Goal: Task Accomplishment & Management: Manage account settings

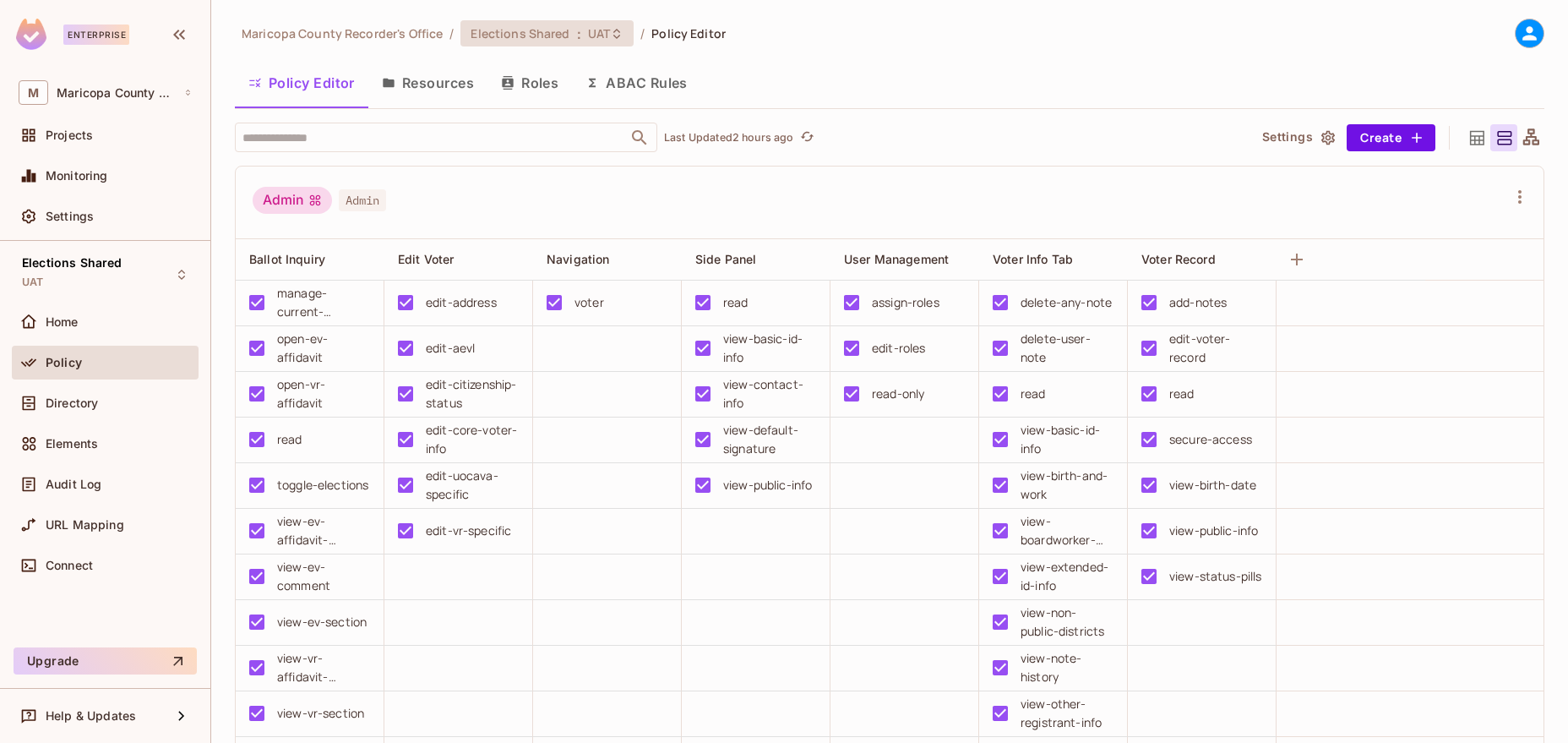
click at [597, 34] on span "UAT" at bounding box center [599, 33] width 22 height 16
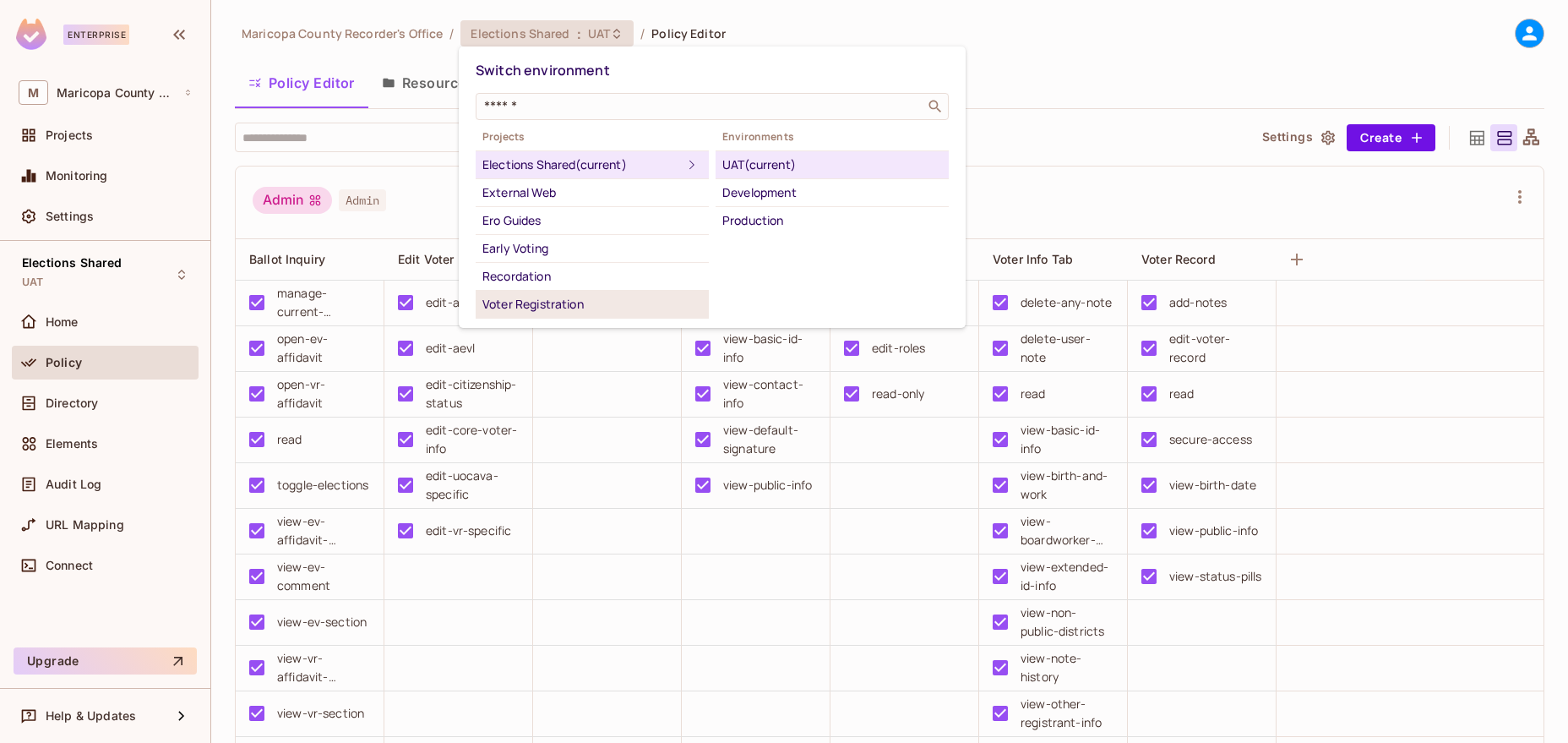
click at [552, 293] on li "Voter Registration" at bounding box center [591, 304] width 233 height 28
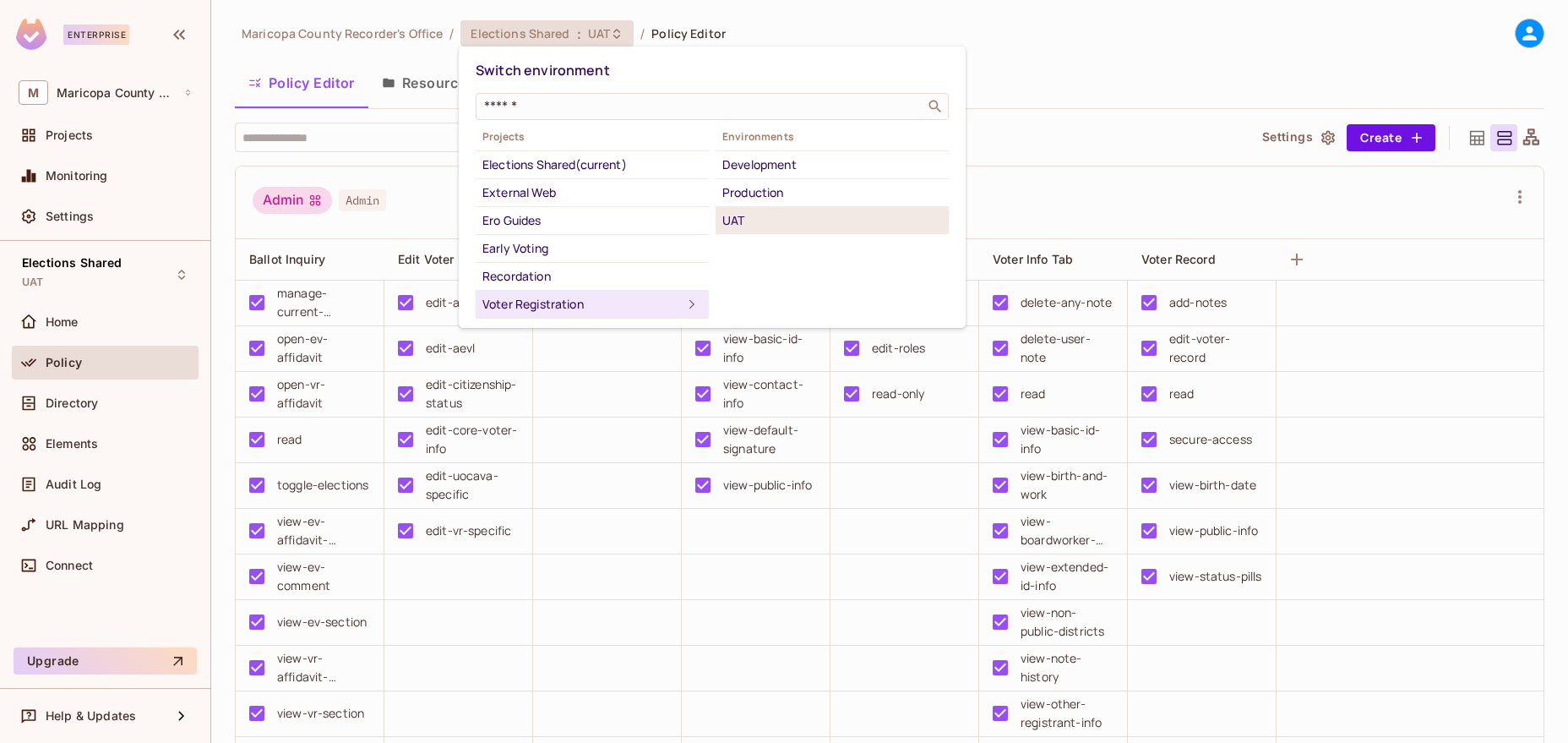
click at [750, 217] on div "UAT" at bounding box center [833, 220] width 220 height 20
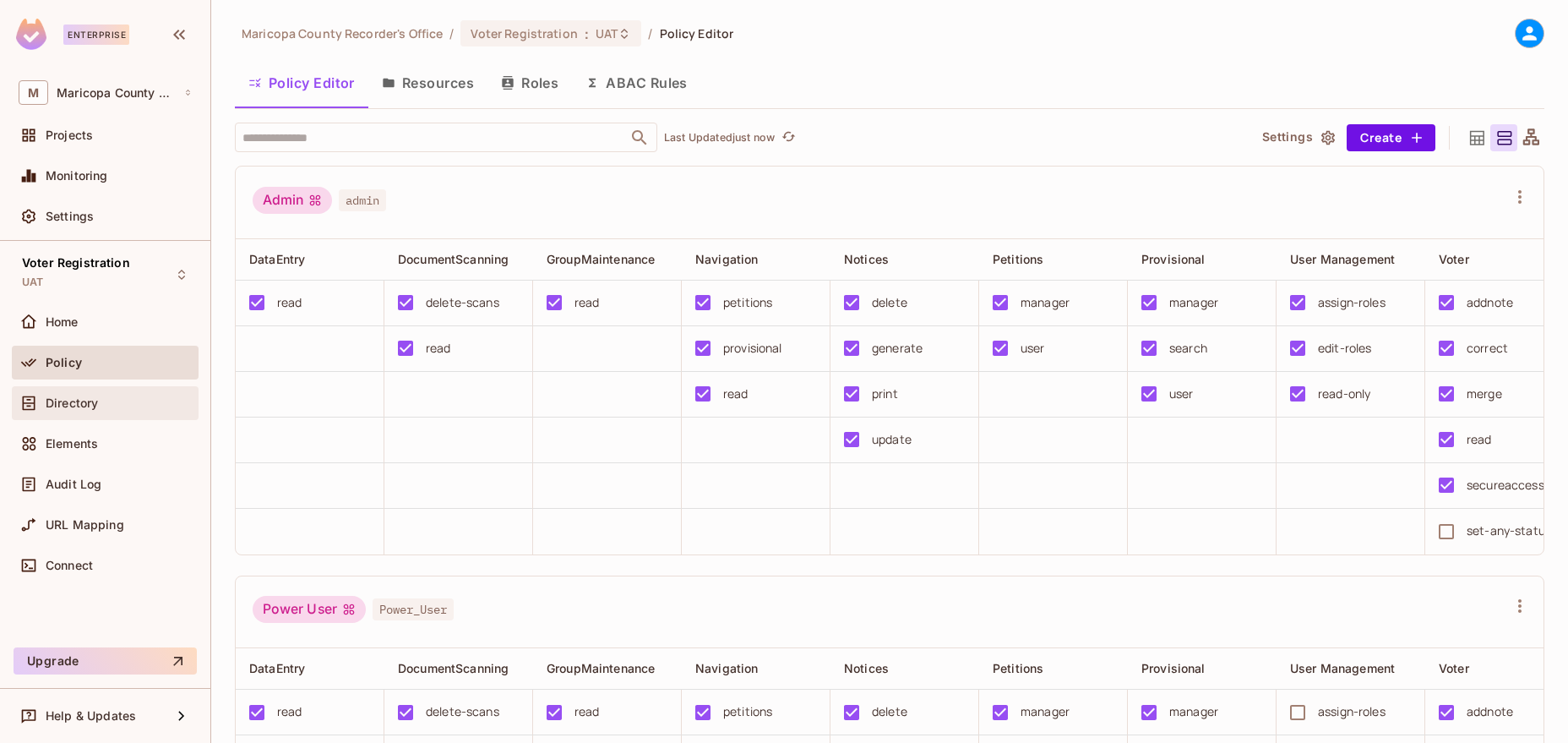
click at [100, 392] on div "Directory" at bounding box center [105, 403] width 187 height 34
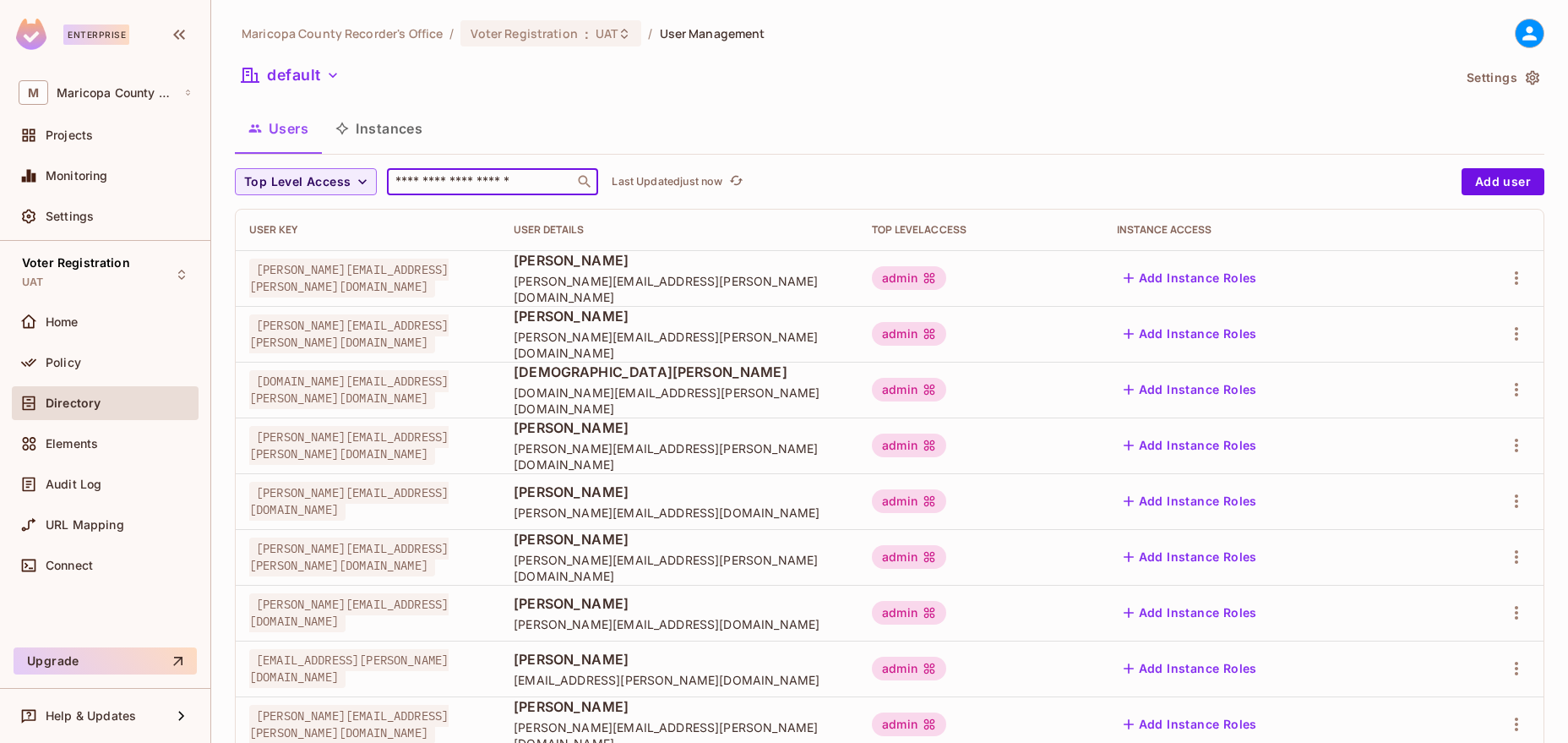
click at [464, 182] on input "text" at bounding box center [481, 181] width 177 height 17
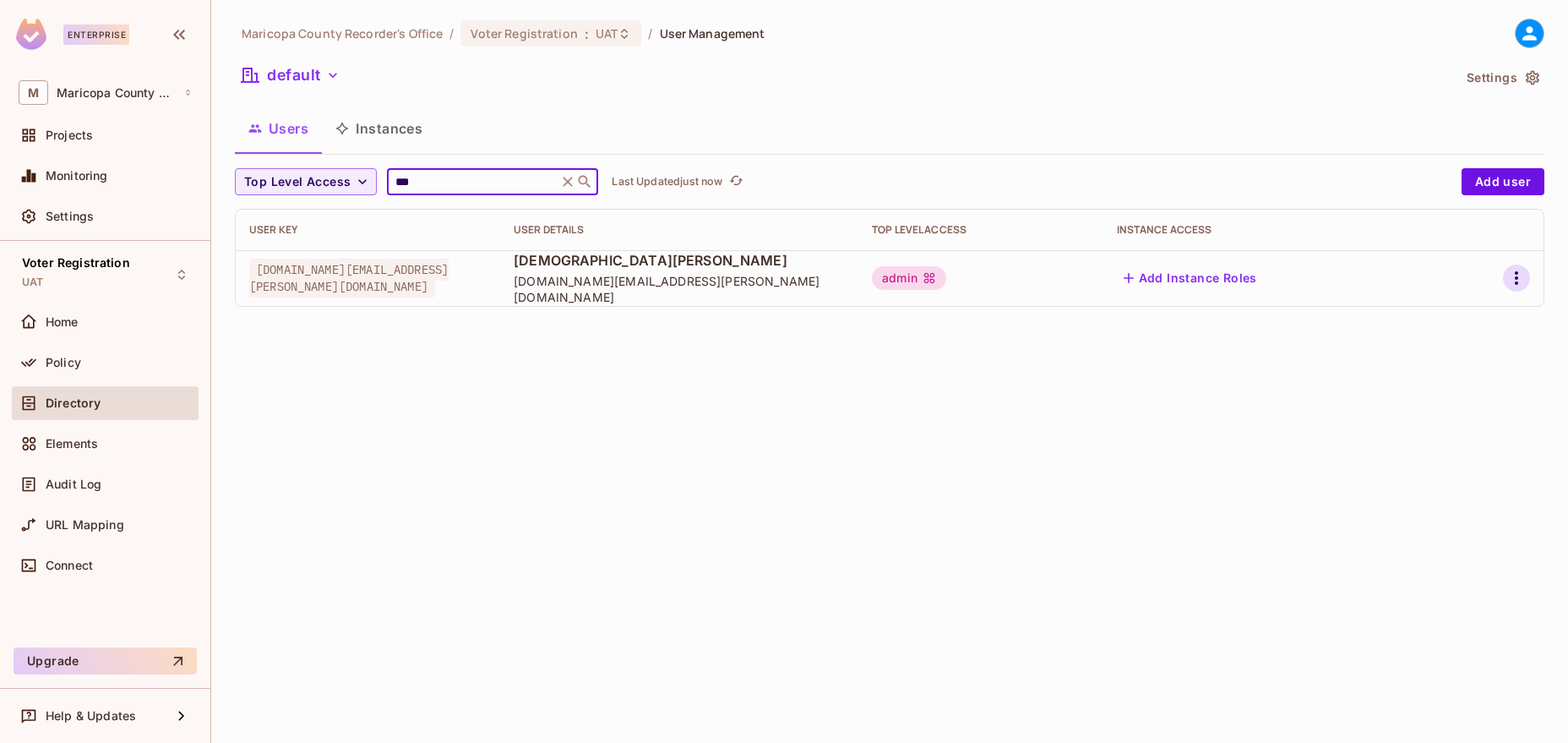
type input "***"
click at [1520, 278] on icon "button" at bounding box center [1516, 278] width 20 height 20
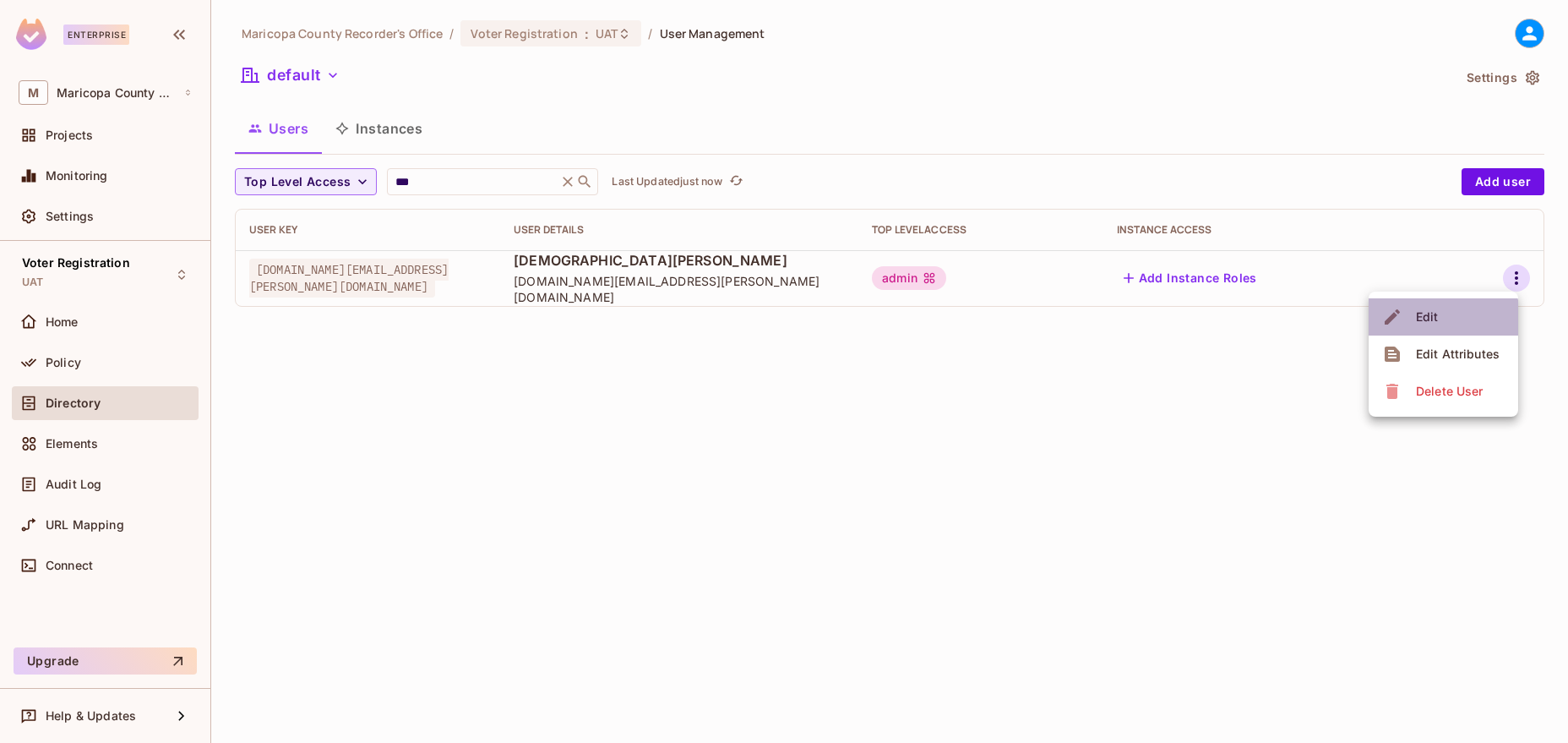
click at [1434, 321] on div "Edit" at bounding box center [1427, 316] width 22 height 17
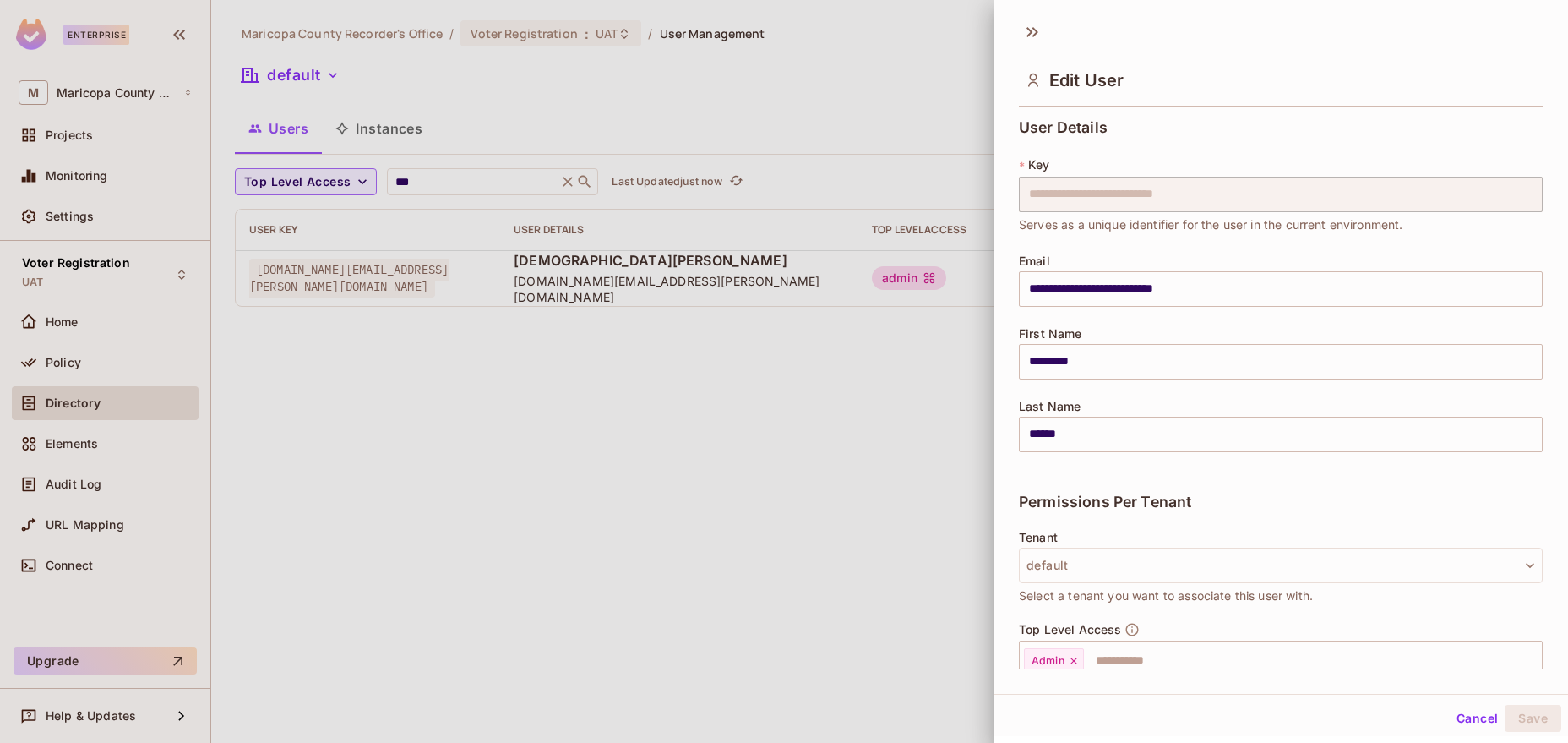
scroll to position [96, 0]
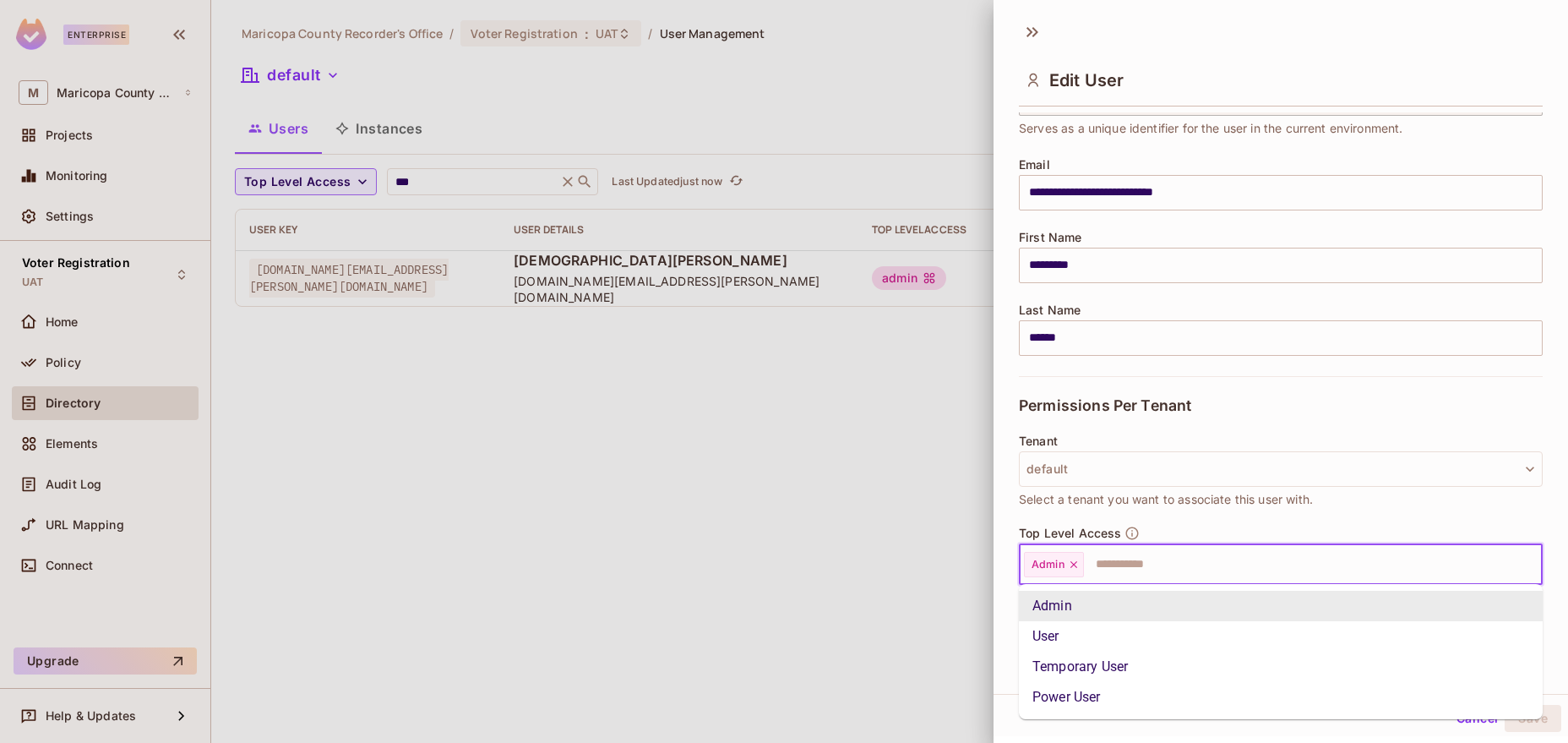
click at [1159, 560] on input "text" at bounding box center [1298, 564] width 425 height 34
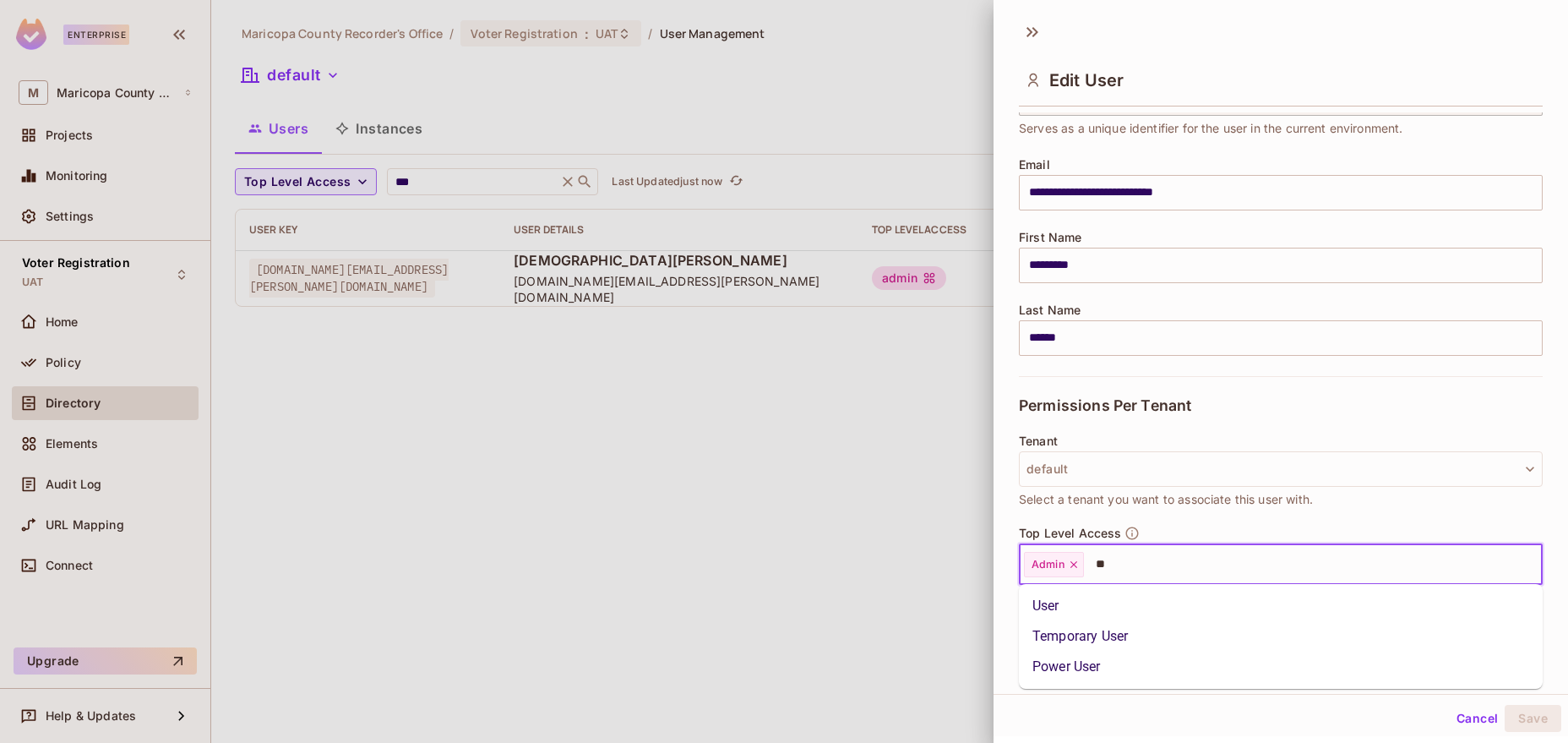
type input "***"
click at [1156, 591] on li "User" at bounding box center [1281, 605] width 524 height 30
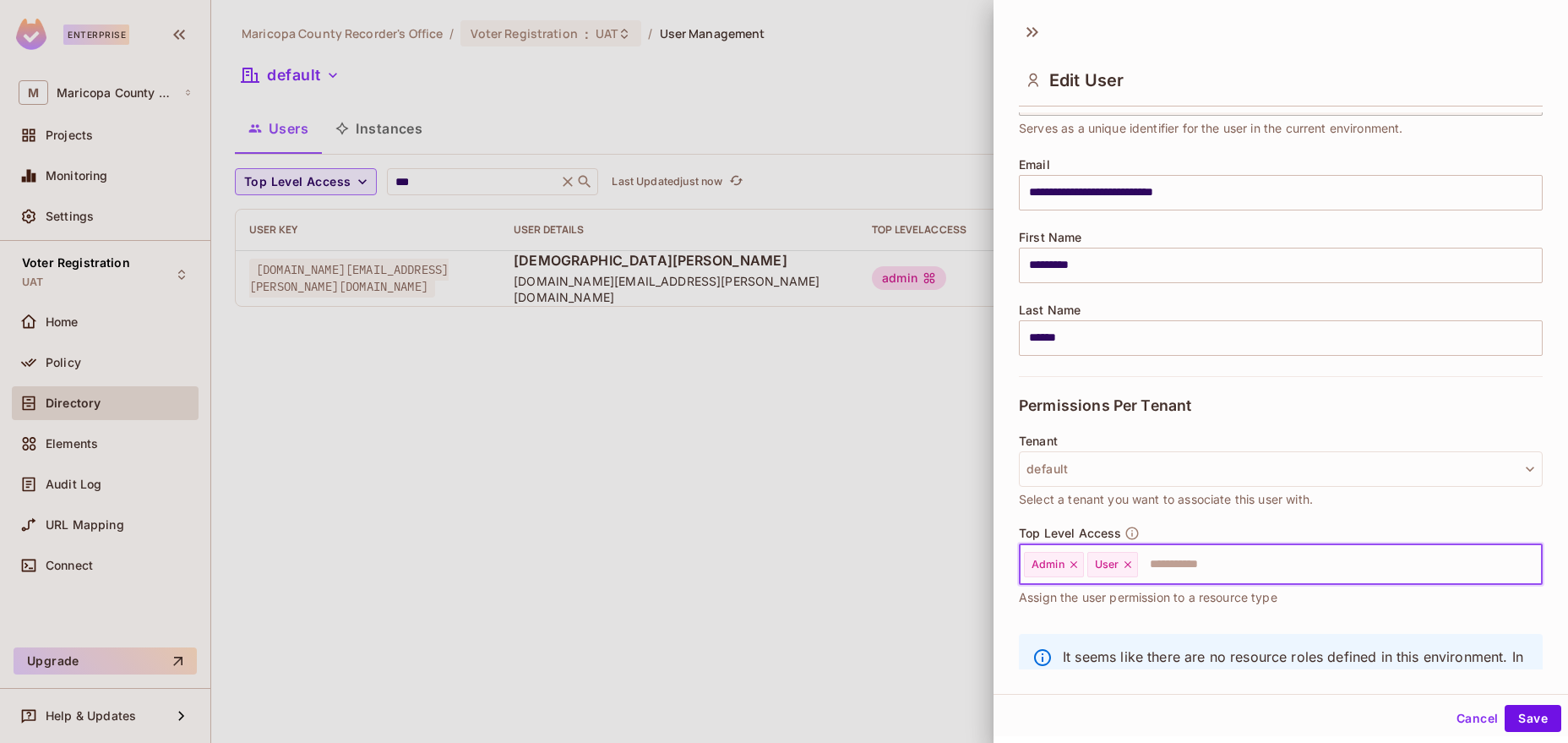
click at [1067, 560] on div "Admin" at bounding box center [1055, 565] width 60 height 25
click at [1069, 559] on icon at bounding box center [1074, 565] width 12 height 12
click at [1541, 710] on button "Save" at bounding box center [1533, 719] width 56 height 27
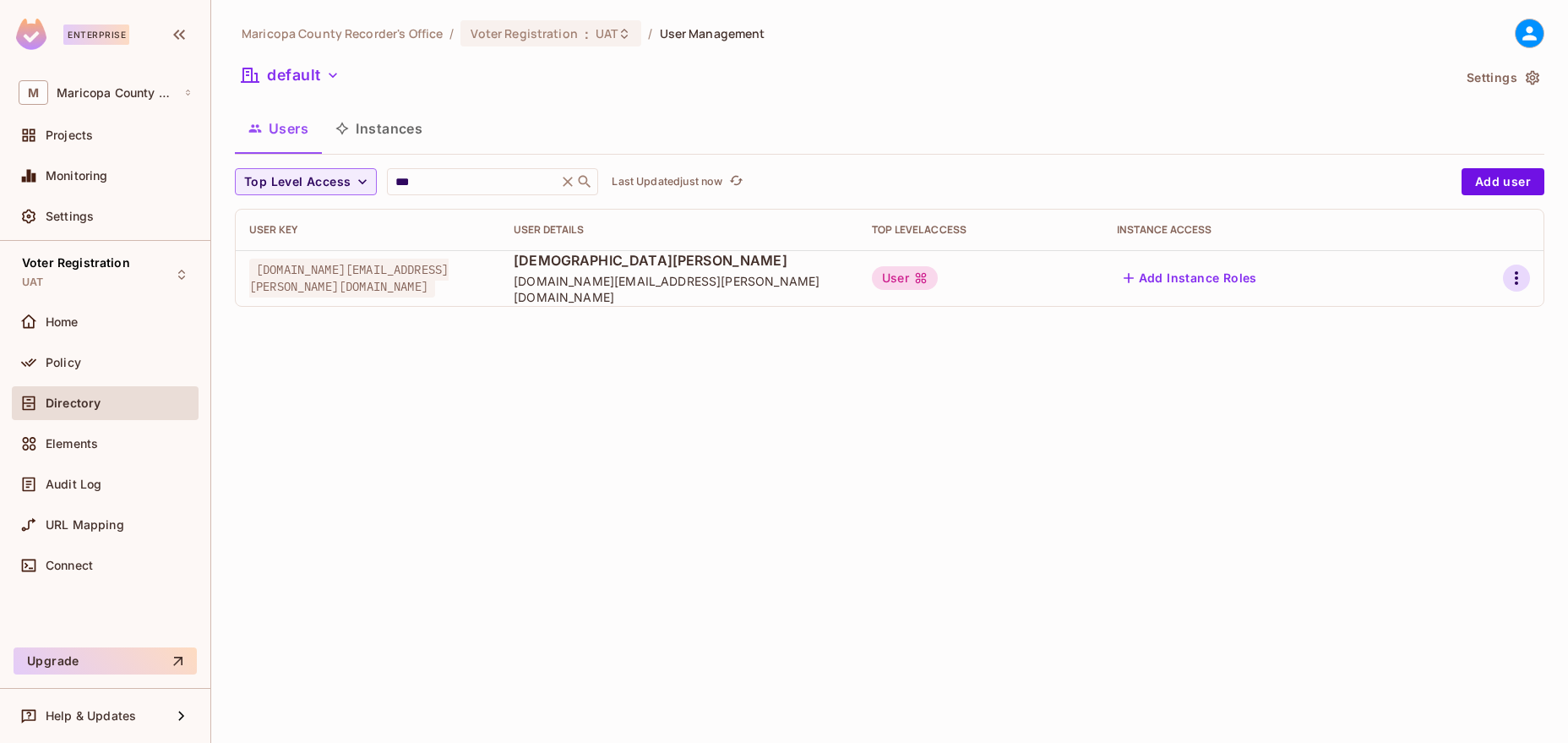
click at [1518, 275] on icon "button" at bounding box center [1516, 278] width 20 height 20
click at [1457, 312] on li "Edit" at bounding box center [1444, 316] width 150 height 37
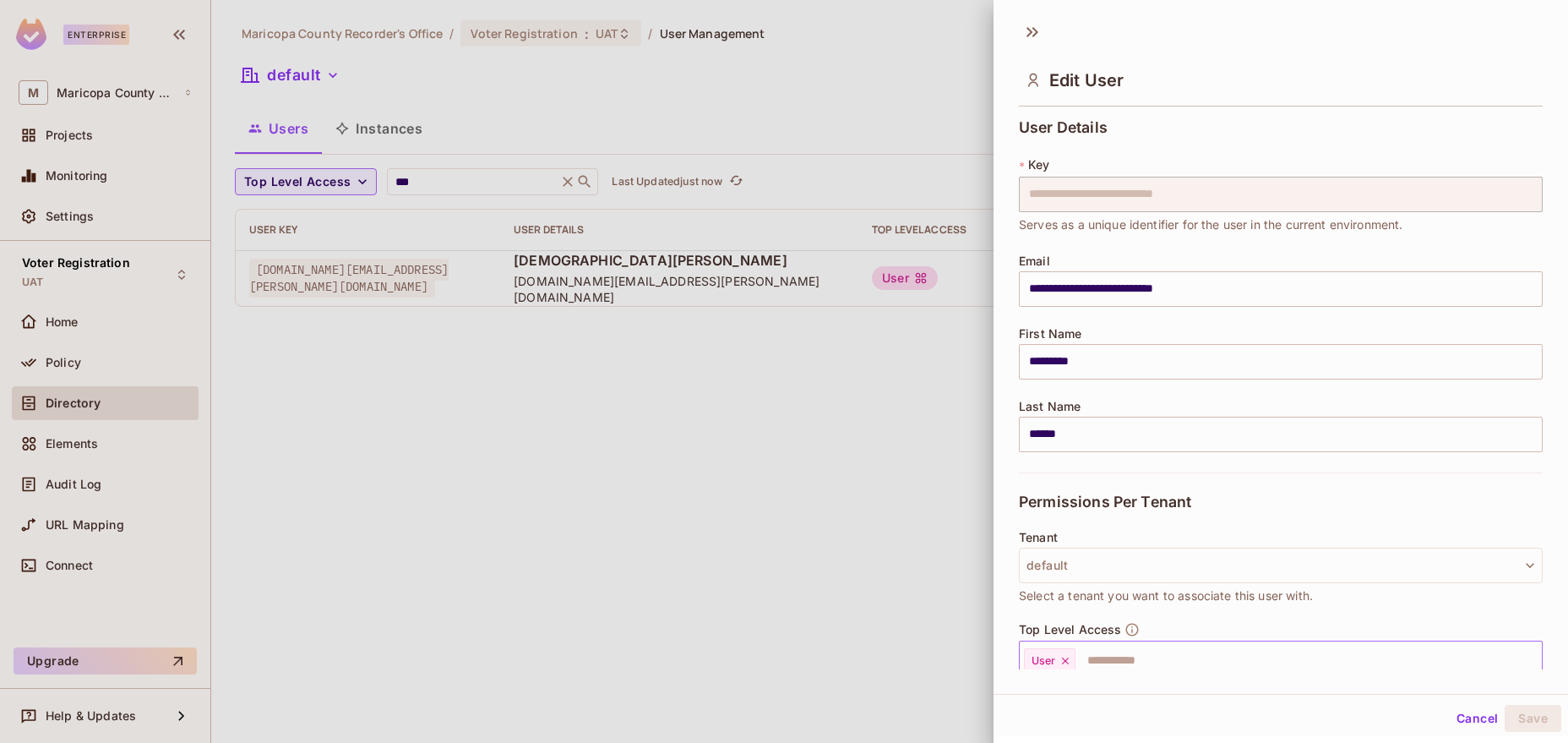
click at [1061, 656] on icon at bounding box center [1065, 660] width 12 height 12
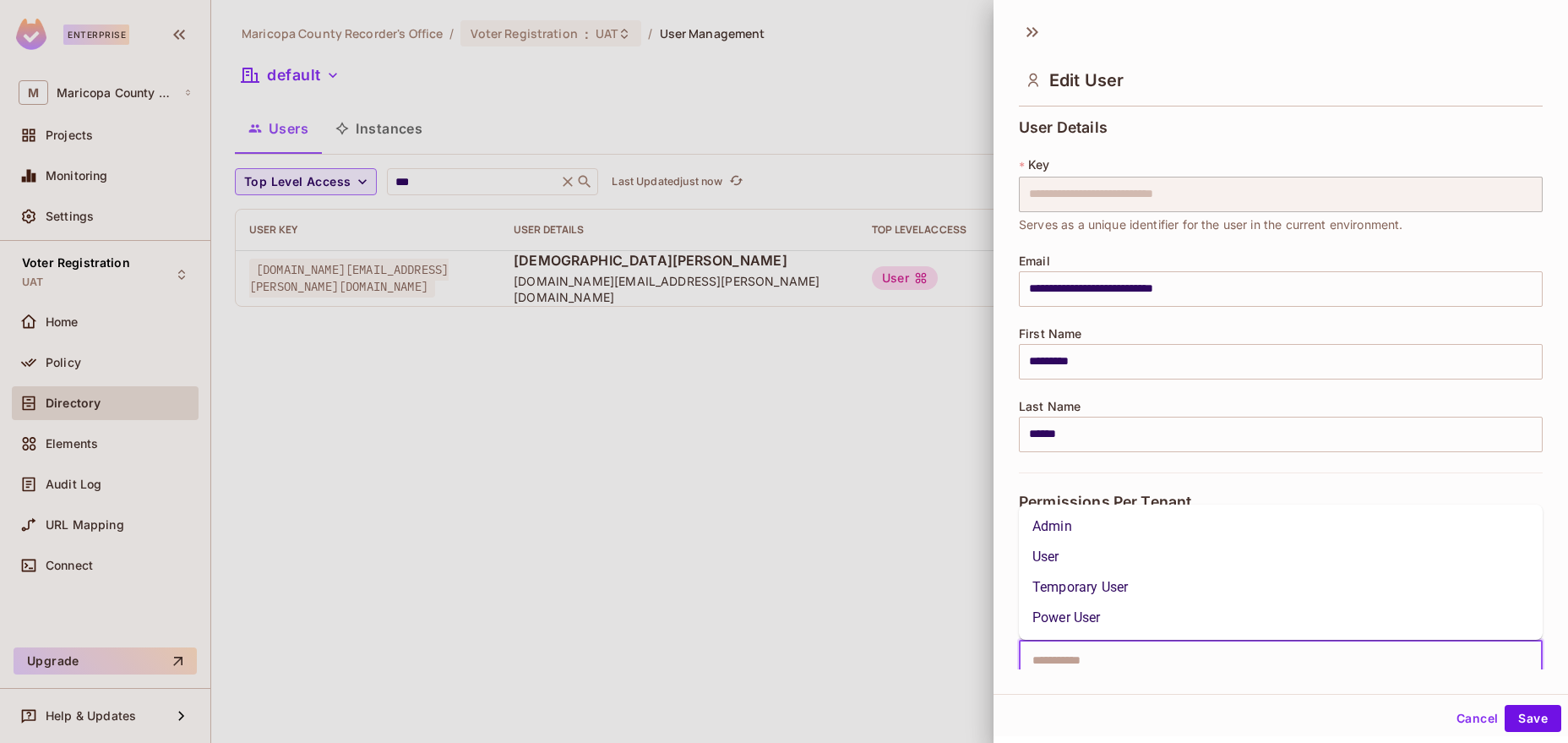
click at [1112, 651] on input "text" at bounding box center [1266, 660] width 488 height 34
type input "**"
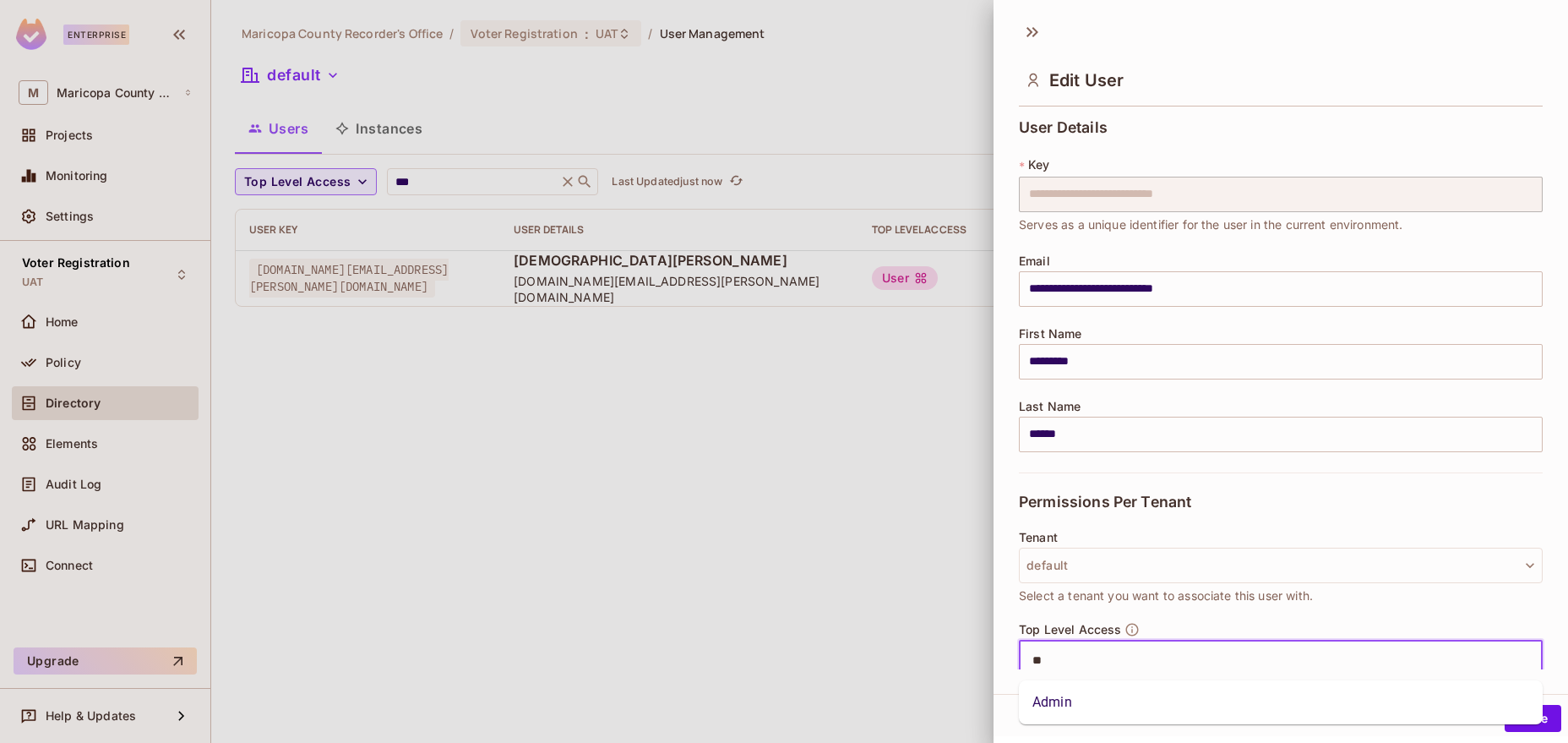
click at [1051, 694] on li "Admin" at bounding box center [1281, 701] width 524 height 30
click at [1527, 719] on button "Save" at bounding box center [1533, 719] width 56 height 27
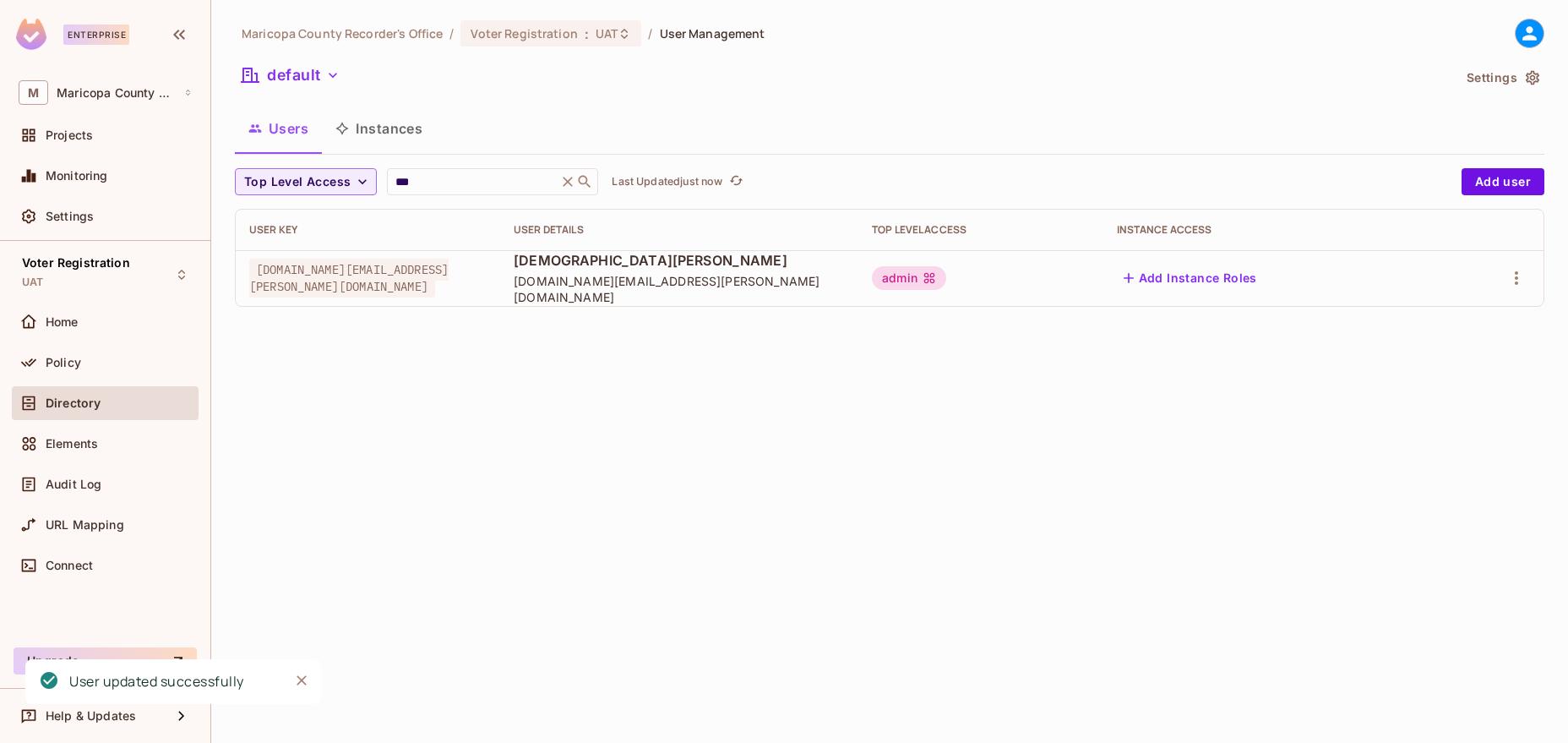
click at [856, 455] on div "Maricopa County Recorder's Office / Voter Registration : UAT / User Management …" at bounding box center [889, 371] width 1357 height 743
click at [81, 367] on div "Policy" at bounding box center [119, 362] width 146 height 14
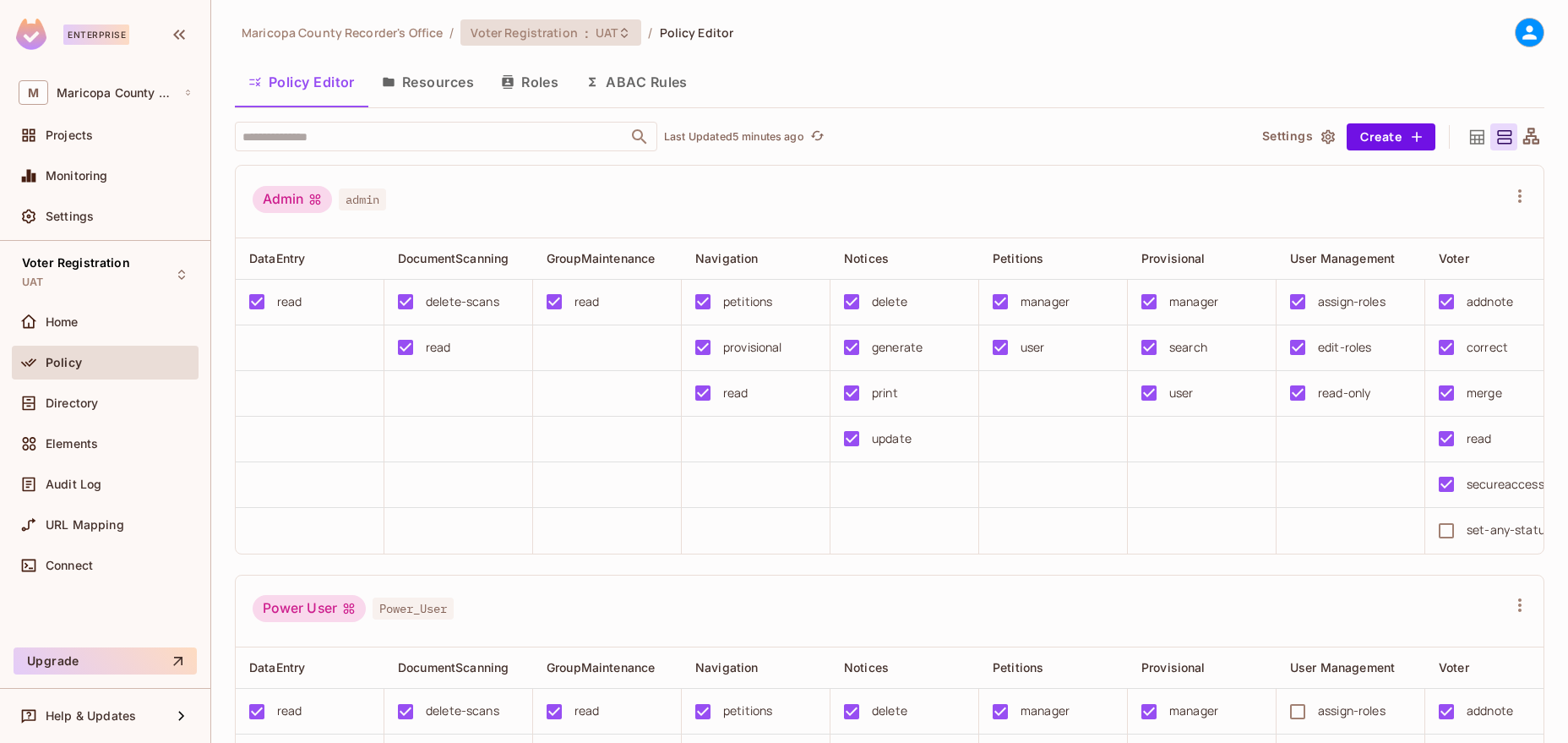
click at [557, 24] on span "Voter Registration" at bounding box center [523, 32] width 106 height 16
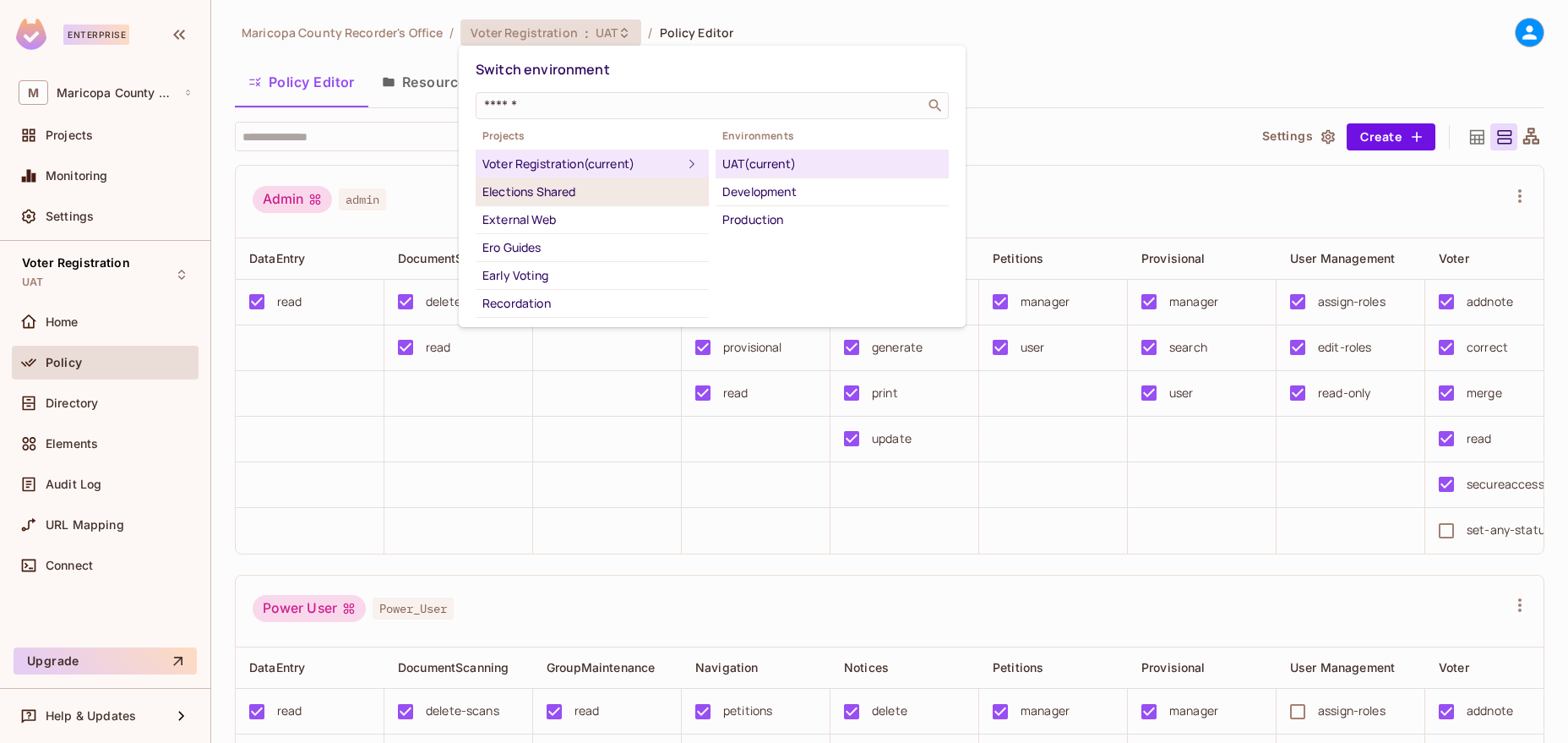
click at [579, 193] on div "Elections Shared" at bounding box center [592, 192] width 220 height 20
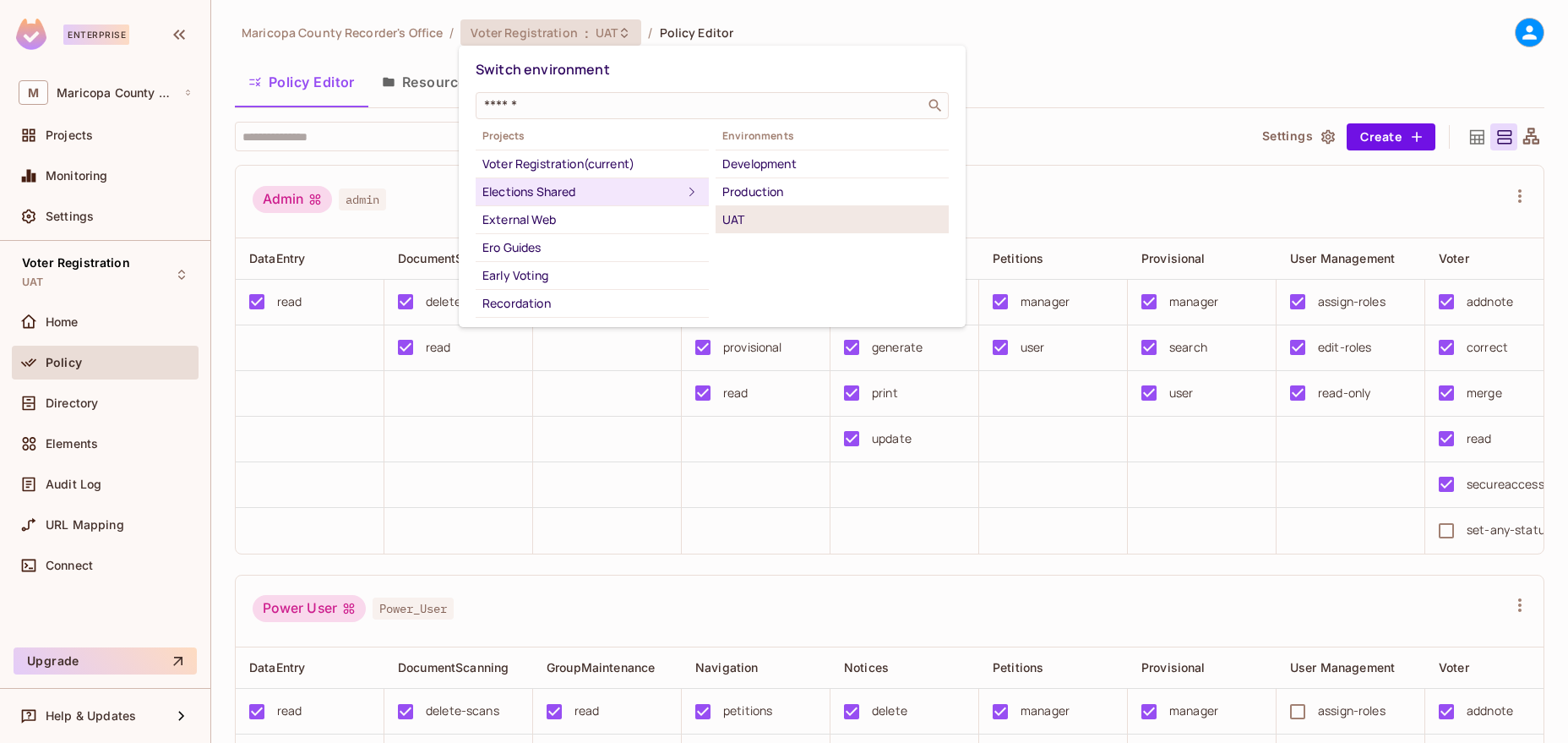
click at [747, 212] on div "UAT" at bounding box center [833, 219] width 220 height 20
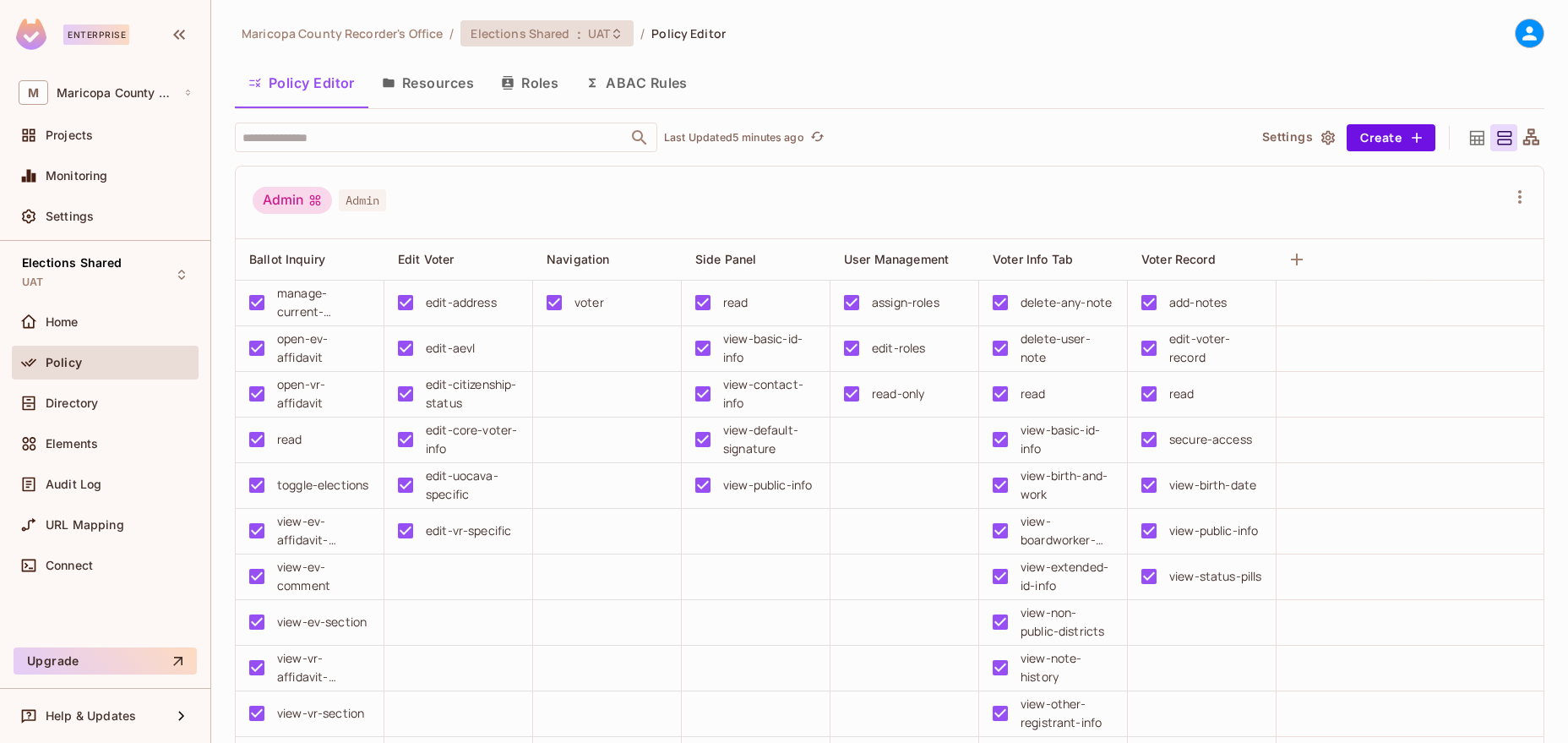
click at [540, 24] on div "Elections Shared : UAT" at bounding box center [547, 33] width 173 height 26
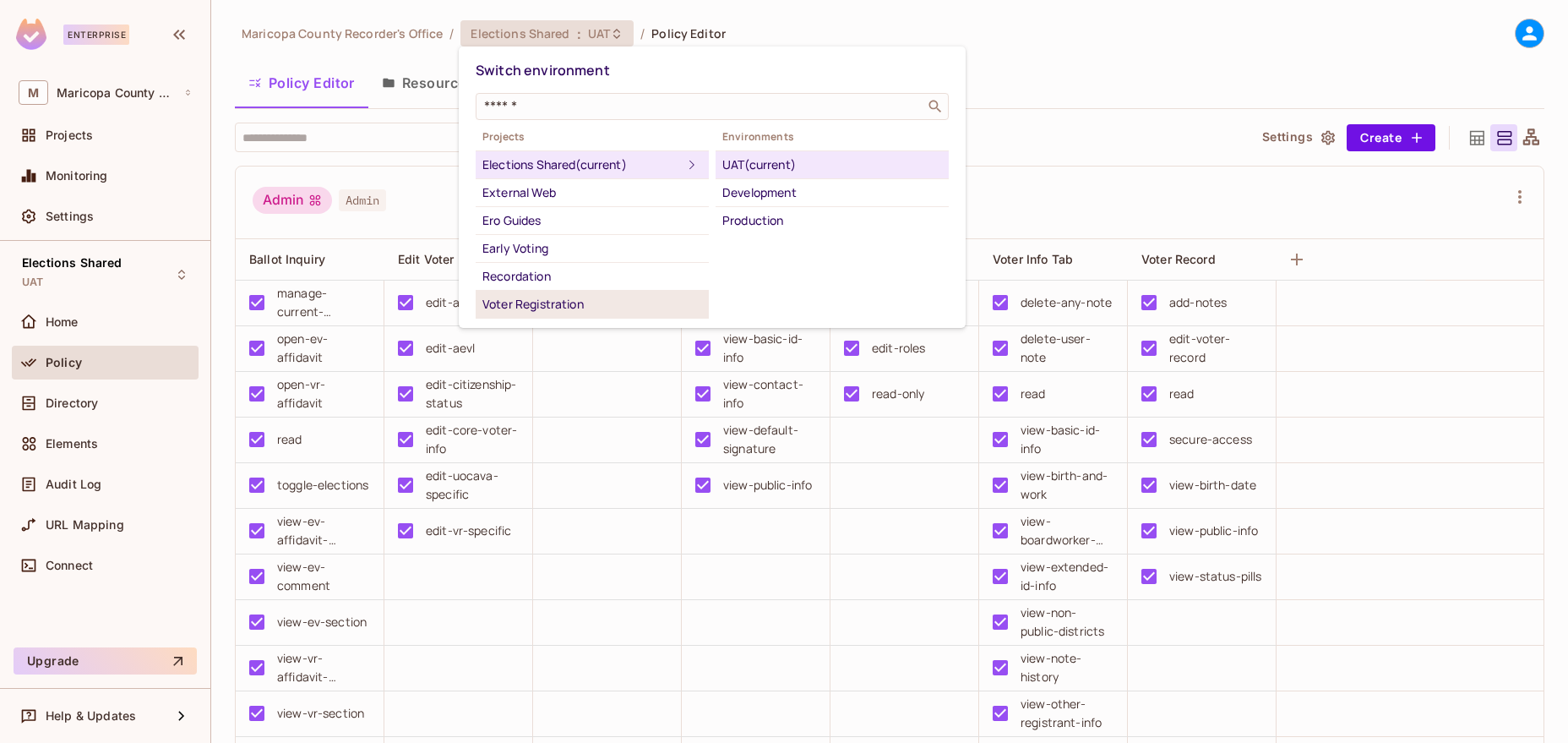
click at [554, 305] on div "Voter Registration" at bounding box center [592, 304] width 220 height 20
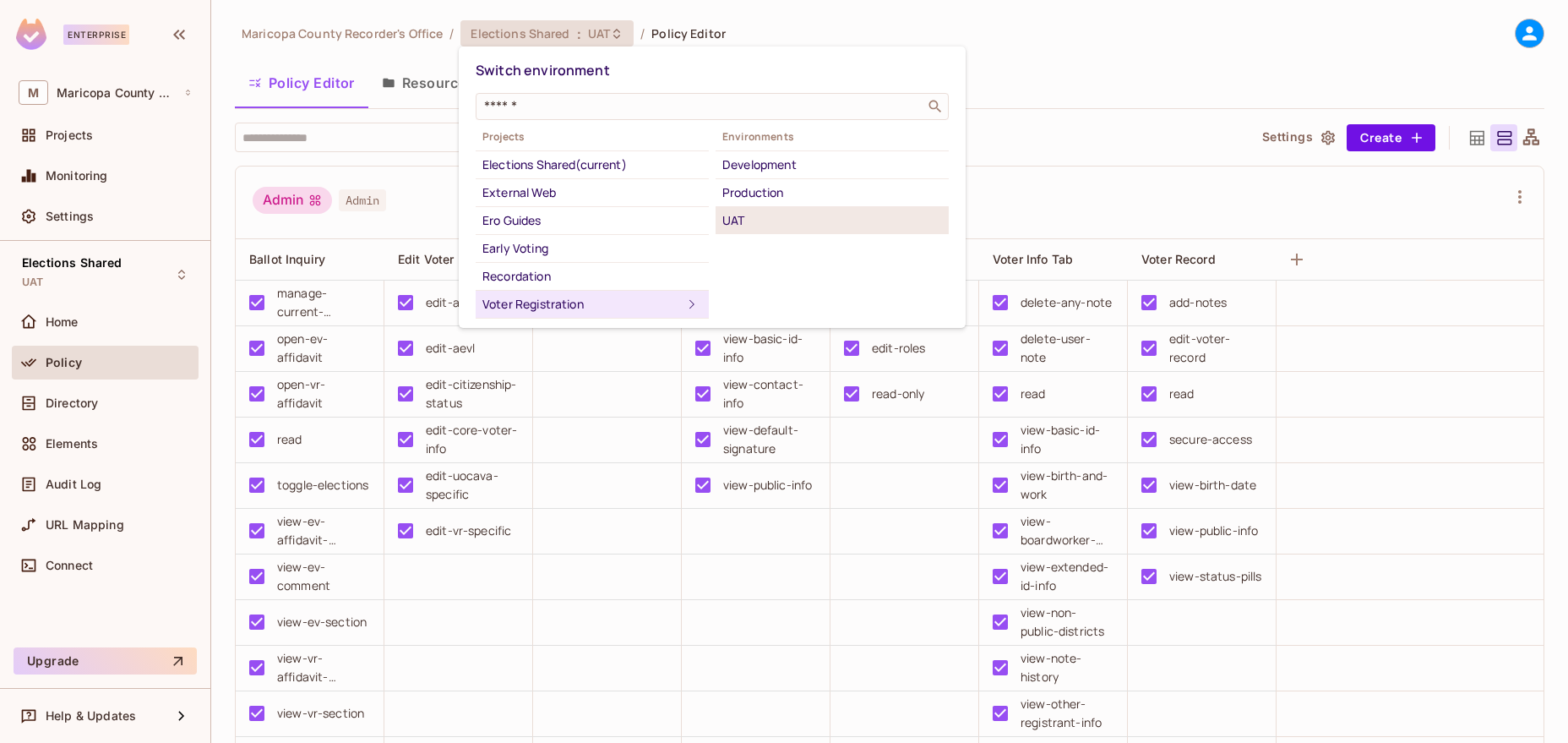
click at [758, 214] on div "UAT" at bounding box center [833, 220] width 220 height 20
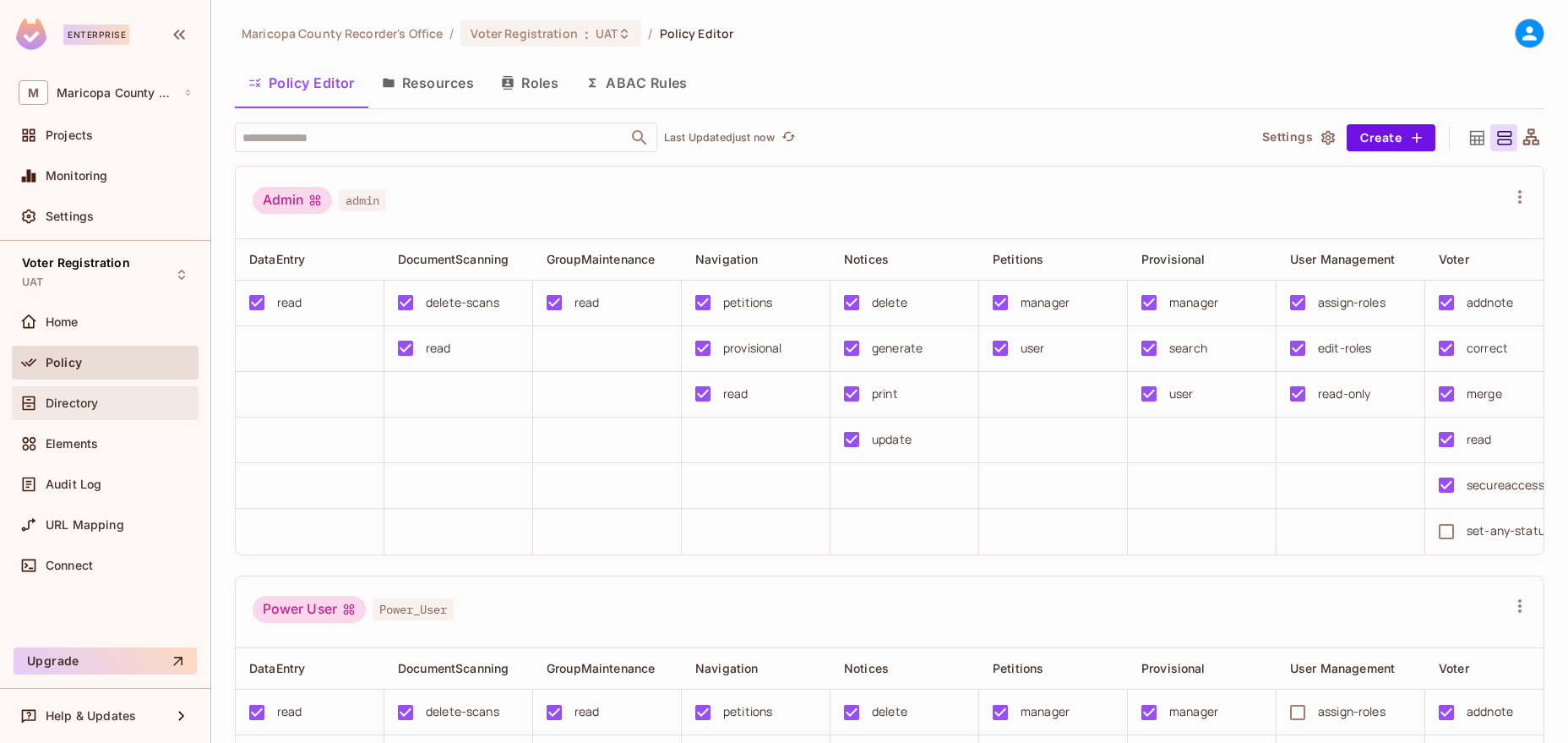
click at [98, 401] on span "Directory" at bounding box center [72, 403] width 53 height 14
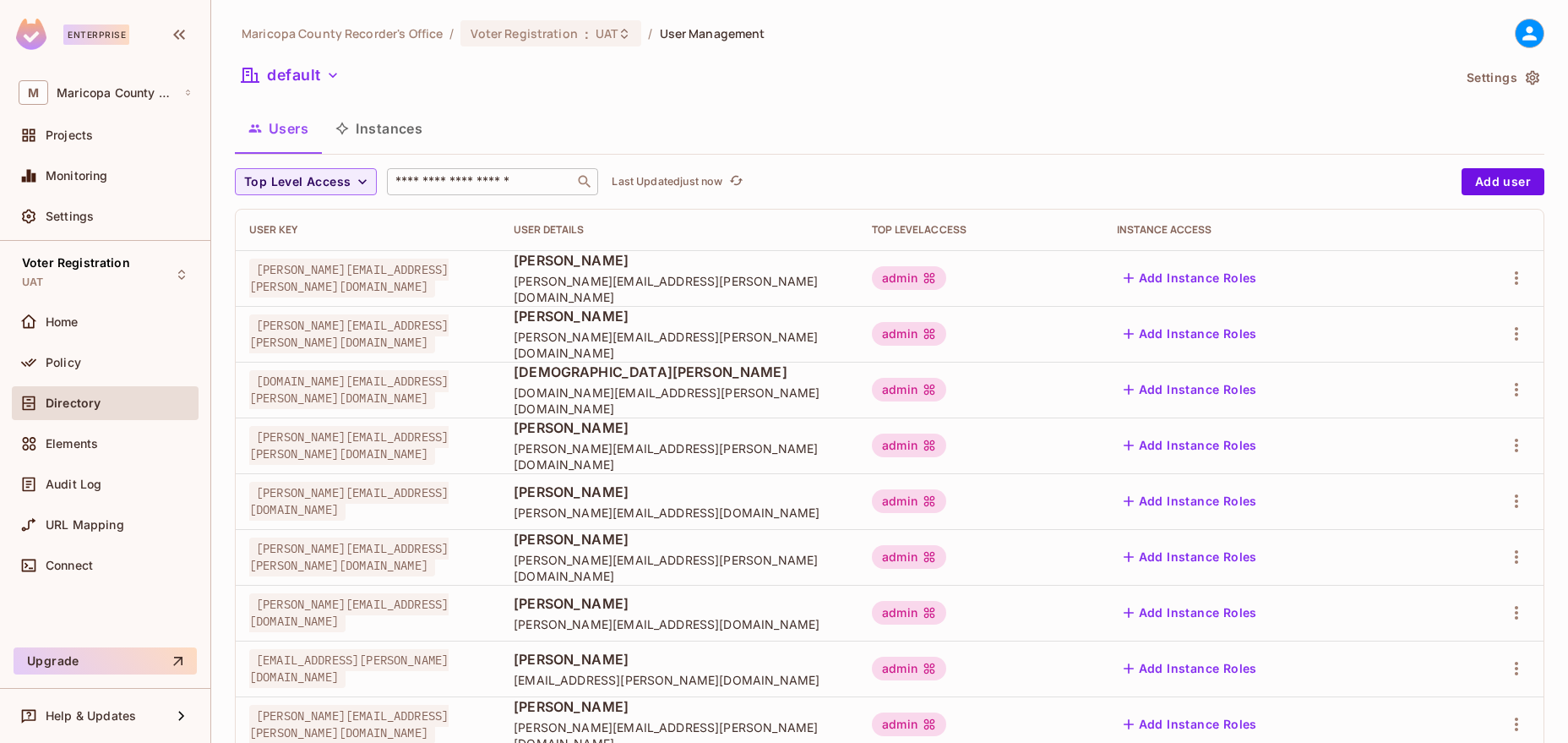
click at [502, 182] on input "text" at bounding box center [481, 181] width 177 height 17
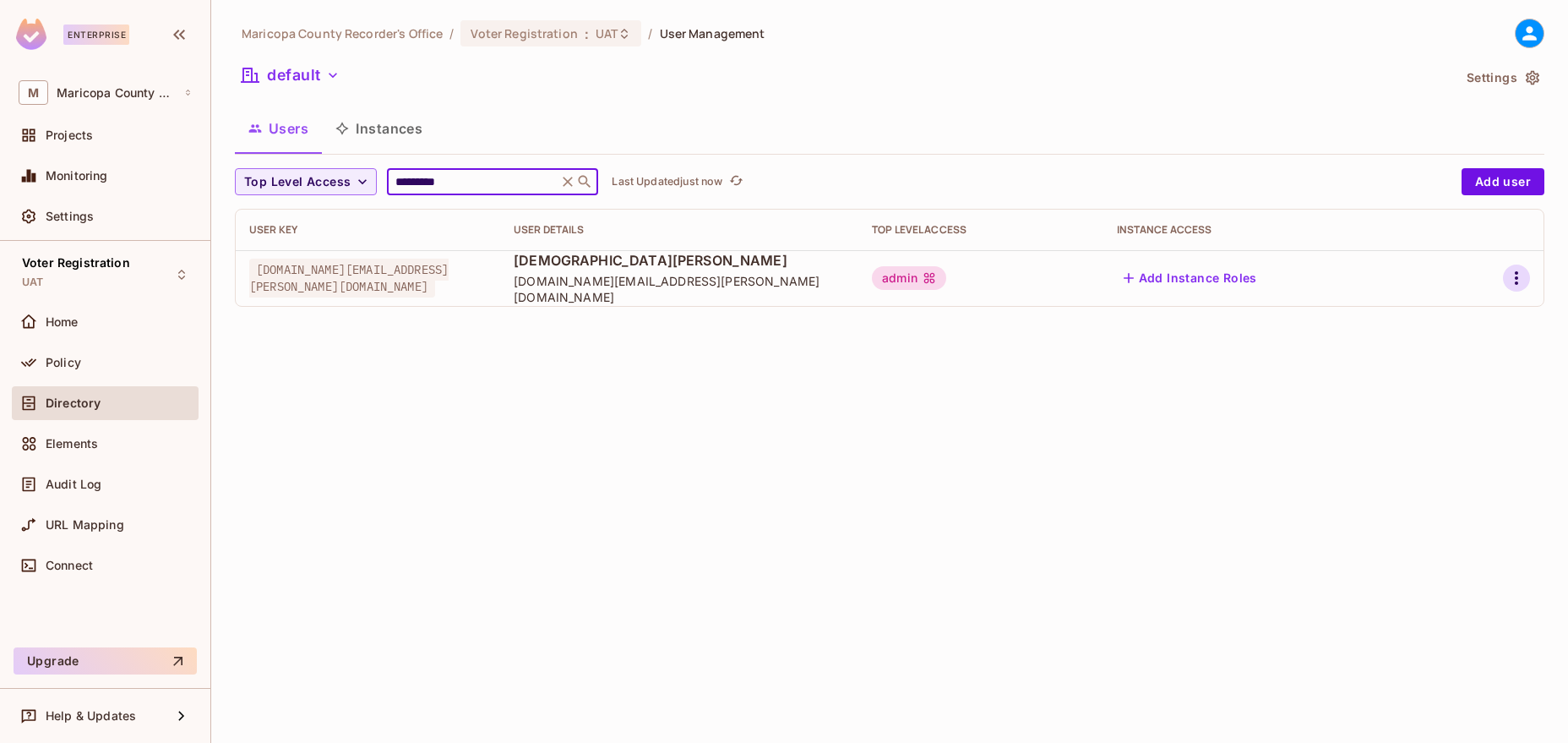
type input "*********"
click at [1511, 282] on icon "button" at bounding box center [1516, 278] width 20 height 20
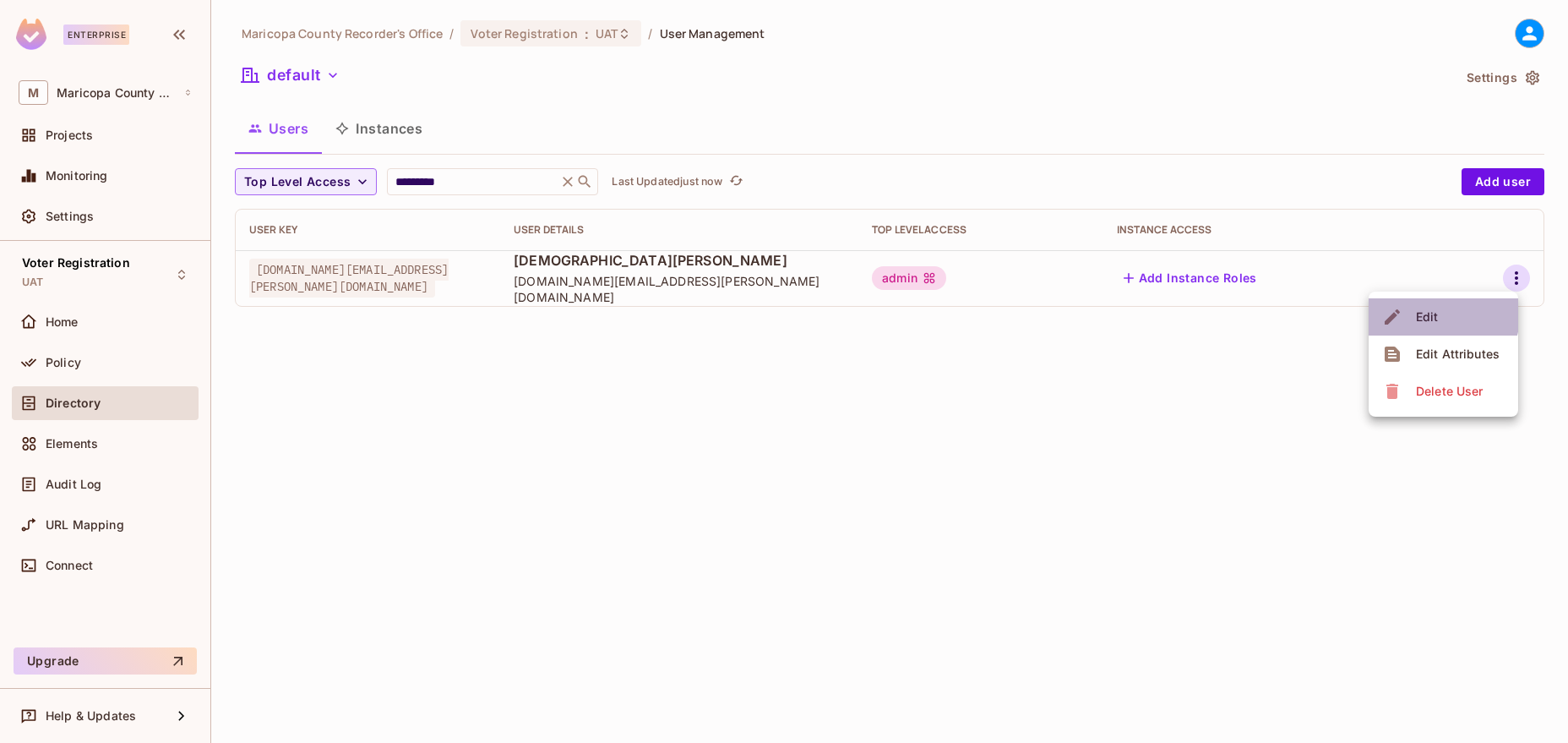
click at [1432, 315] on div "Edit" at bounding box center [1427, 316] width 22 height 17
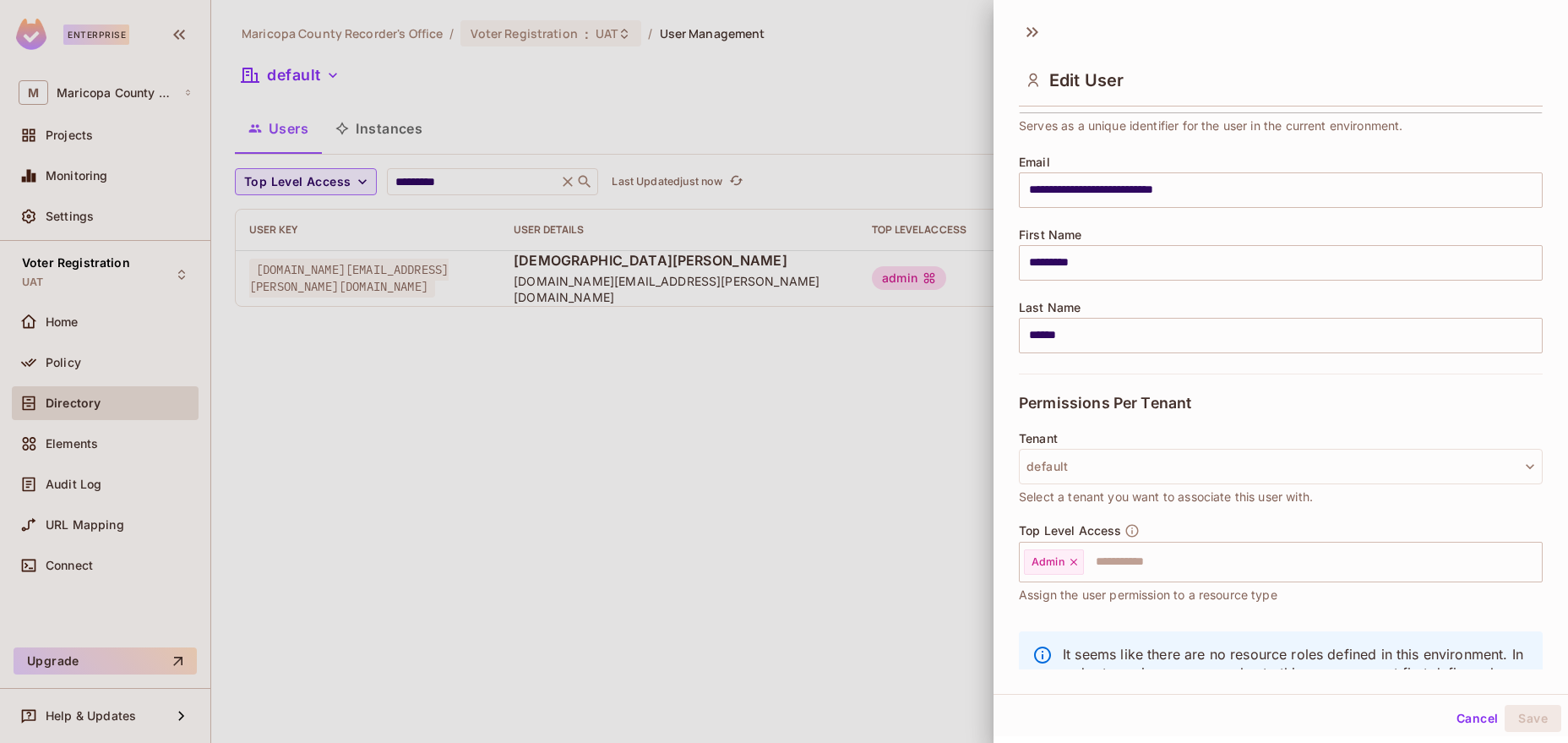
scroll to position [170, 0]
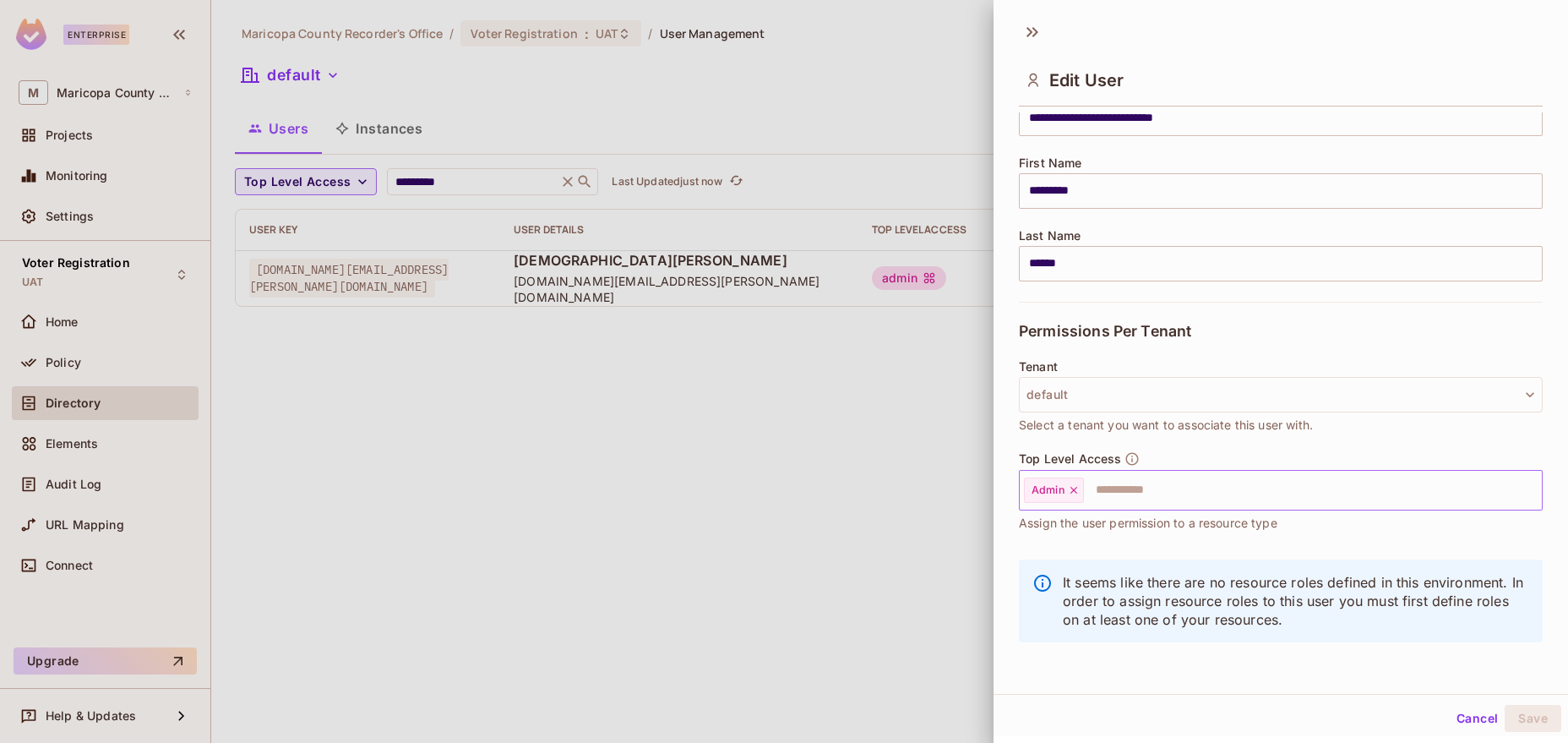
click at [1102, 494] on input "text" at bounding box center [1298, 490] width 425 height 34
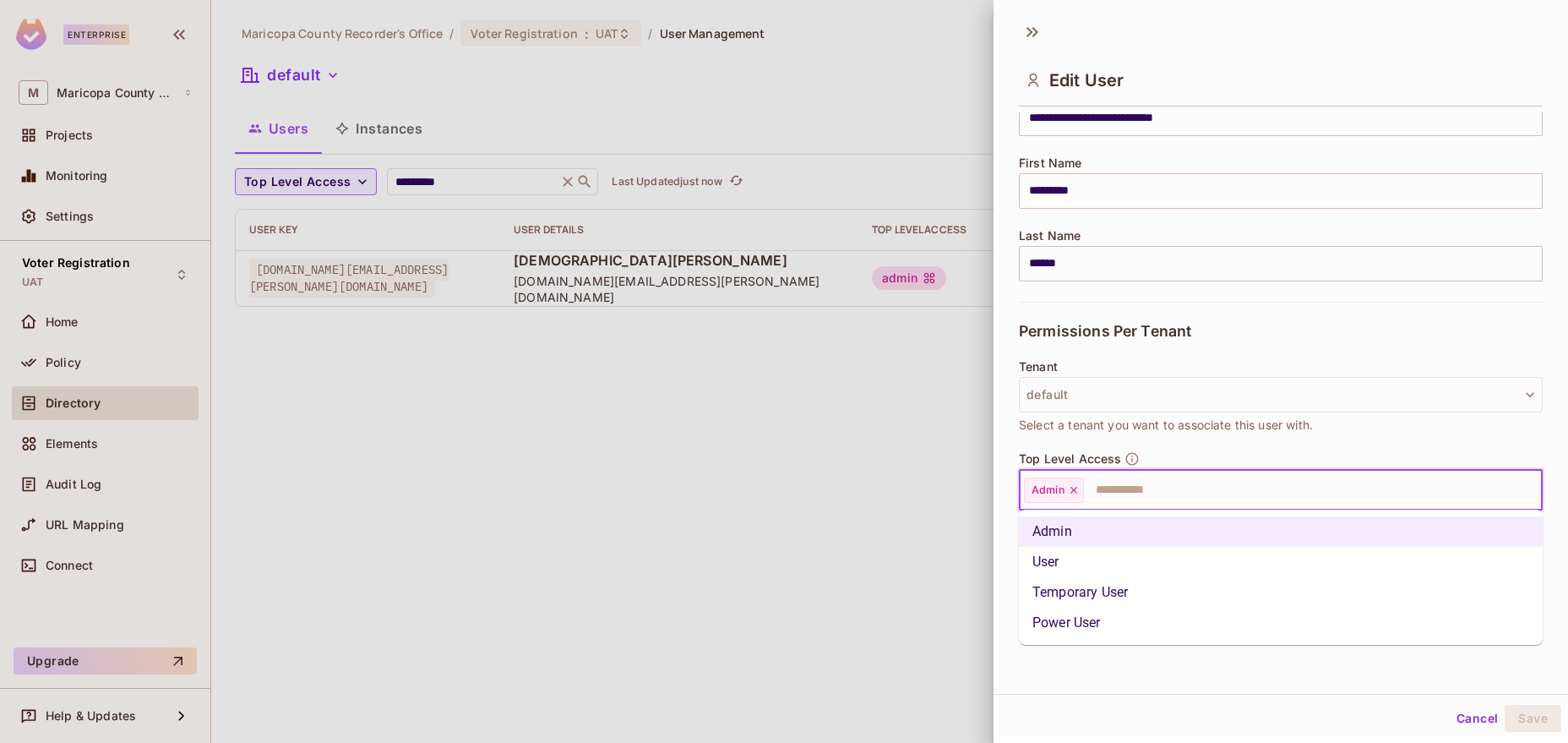
click at [1083, 561] on li "User" at bounding box center [1281, 561] width 524 height 30
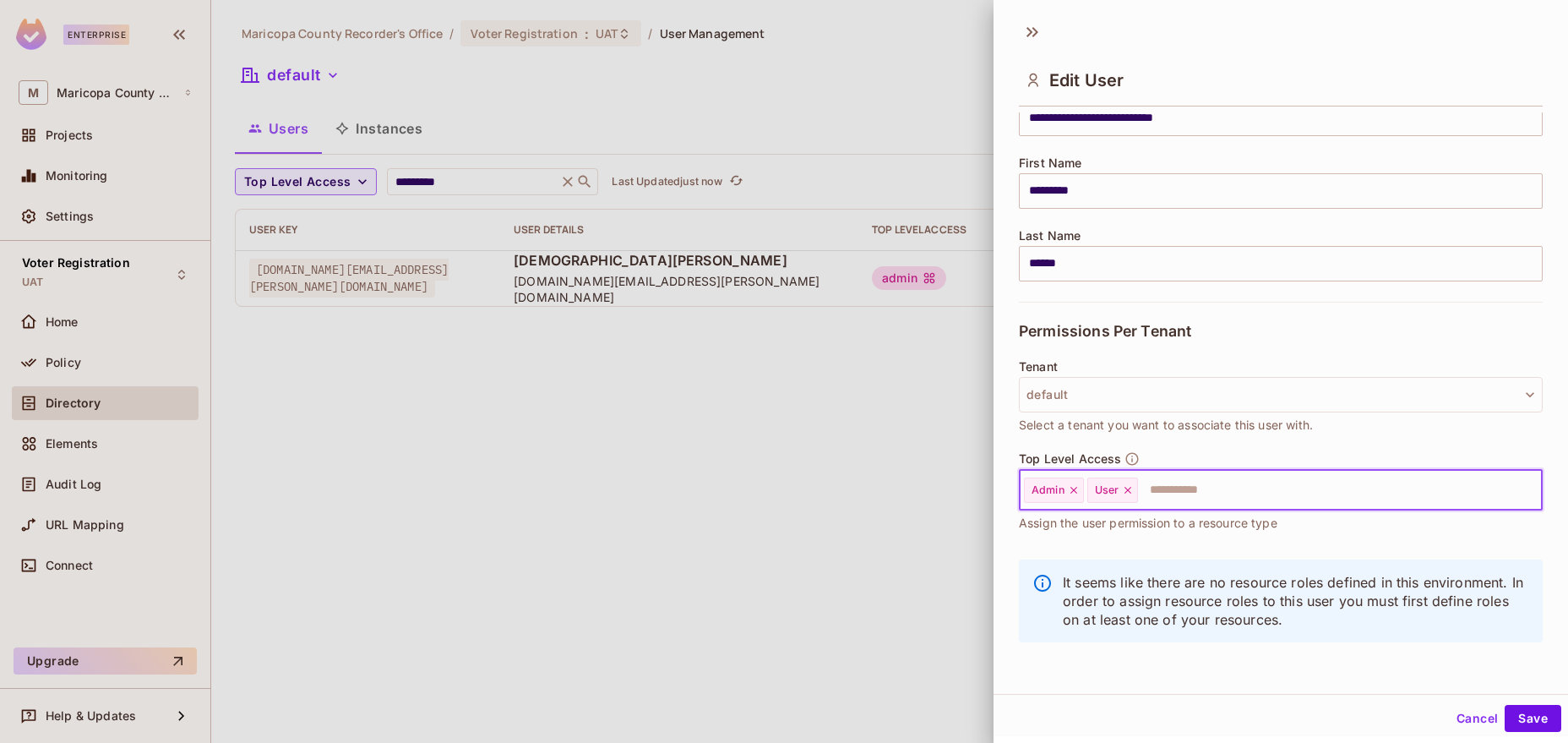
click at [1073, 491] on icon at bounding box center [1074, 490] width 12 height 12
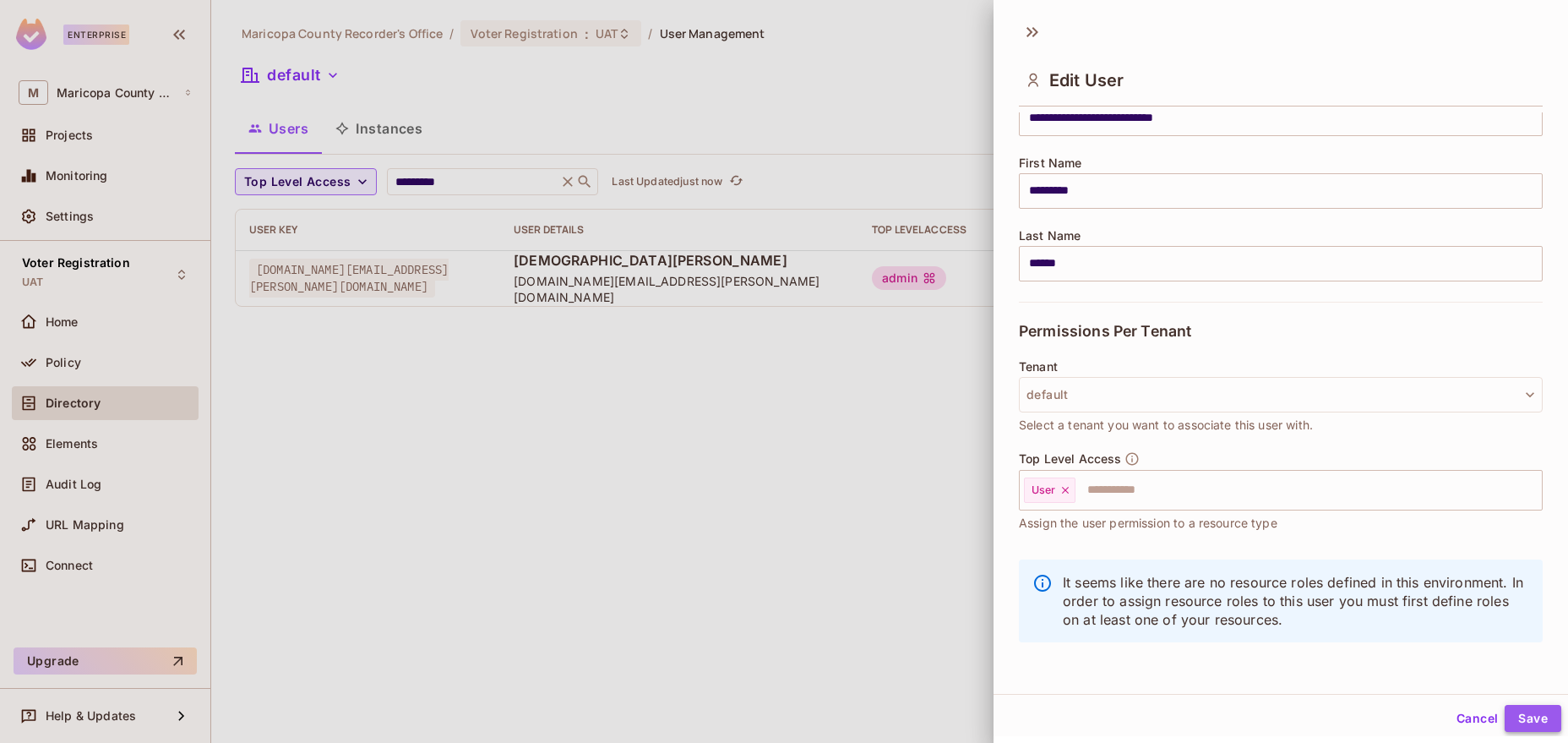
click at [1529, 717] on button "Save" at bounding box center [1533, 719] width 56 height 27
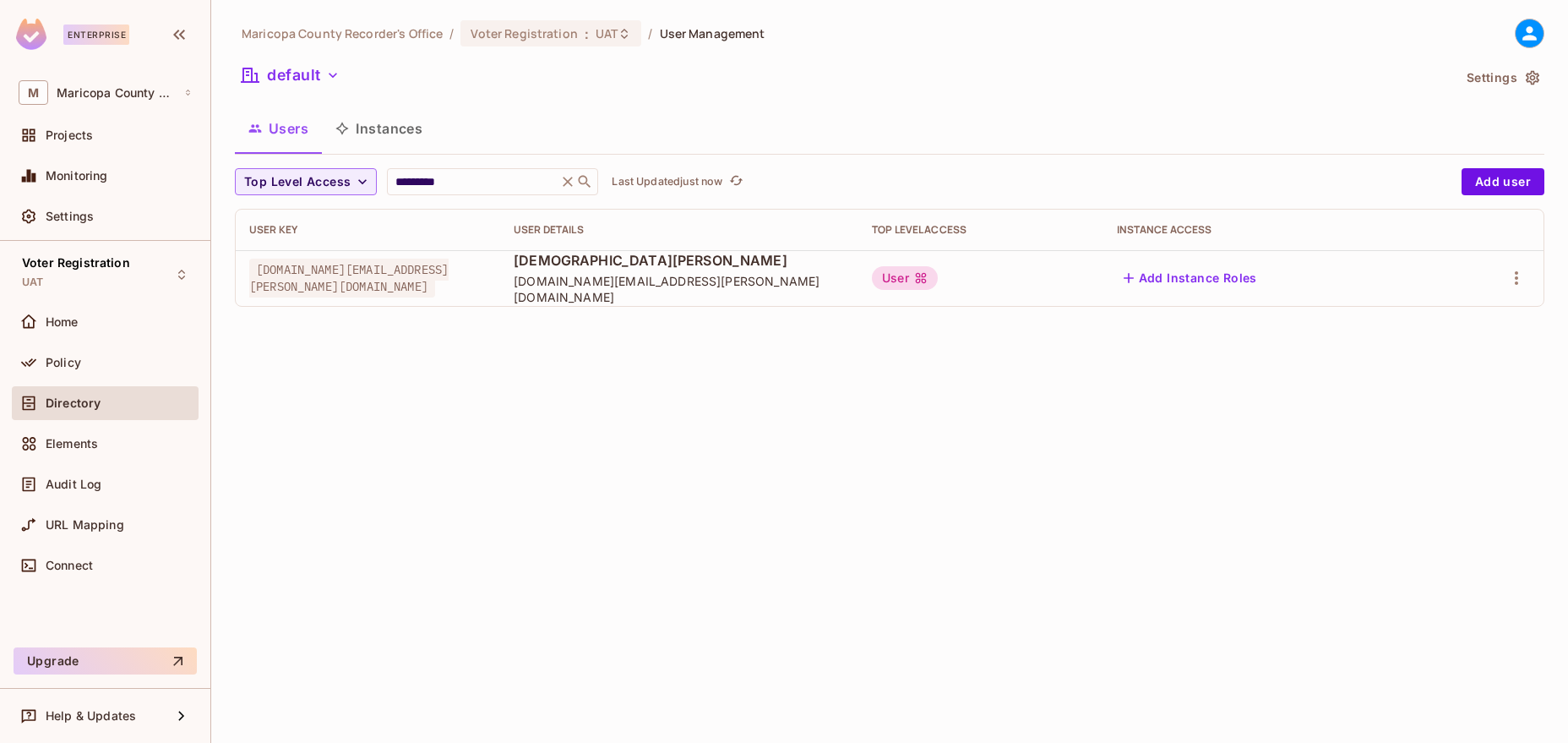
click at [837, 464] on div "Maricopa County Recorder's Office / Voter Registration : UAT / User Management …" at bounding box center [889, 371] width 1357 height 743
click at [618, 27] on icon at bounding box center [624, 34] width 14 height 14
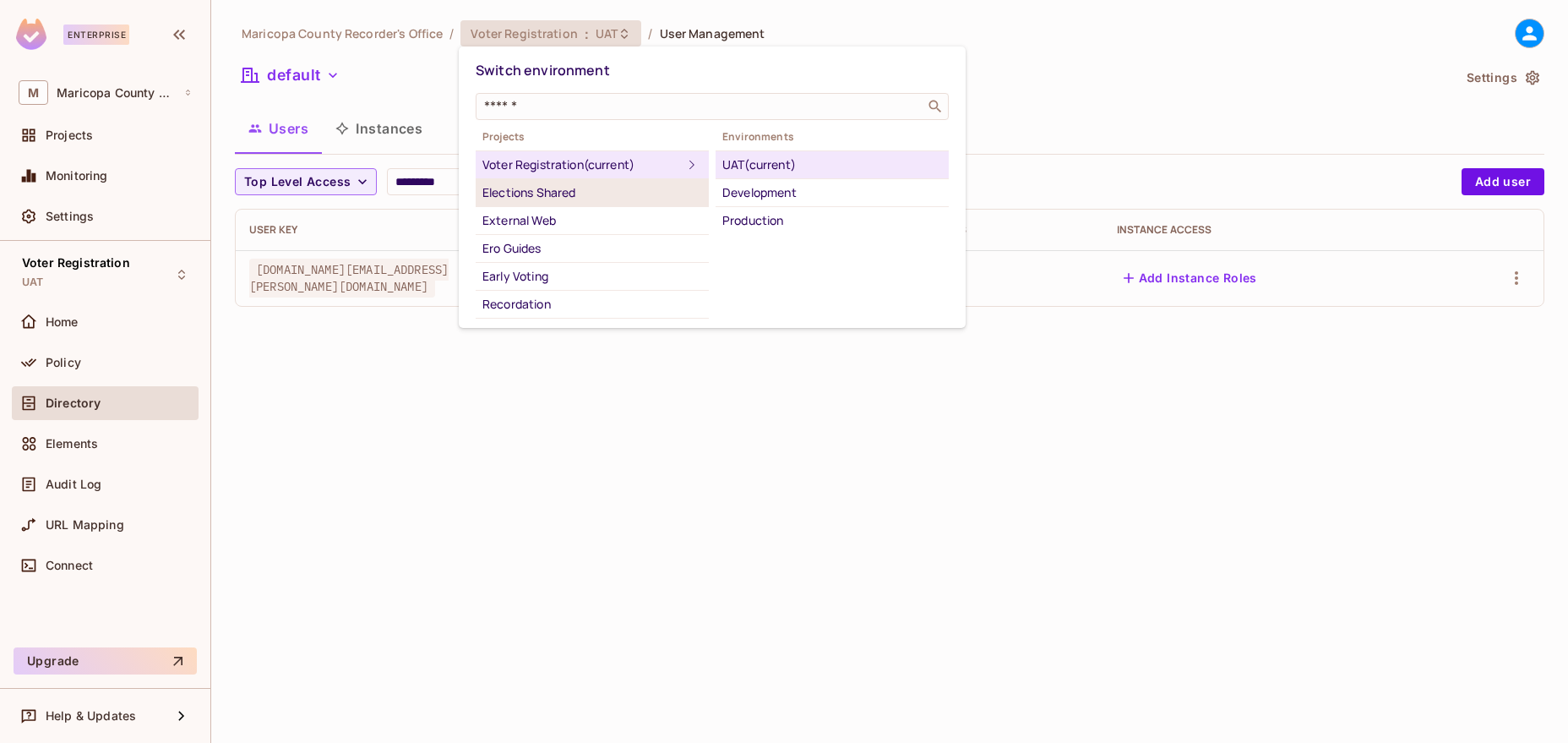
click at [610, 196] on div "Elections Shared" at bounding box center [592, 192] width 220 height 20
click at [763, 214] on div "Production" at bounding box center [833, 220] width 220 height 20
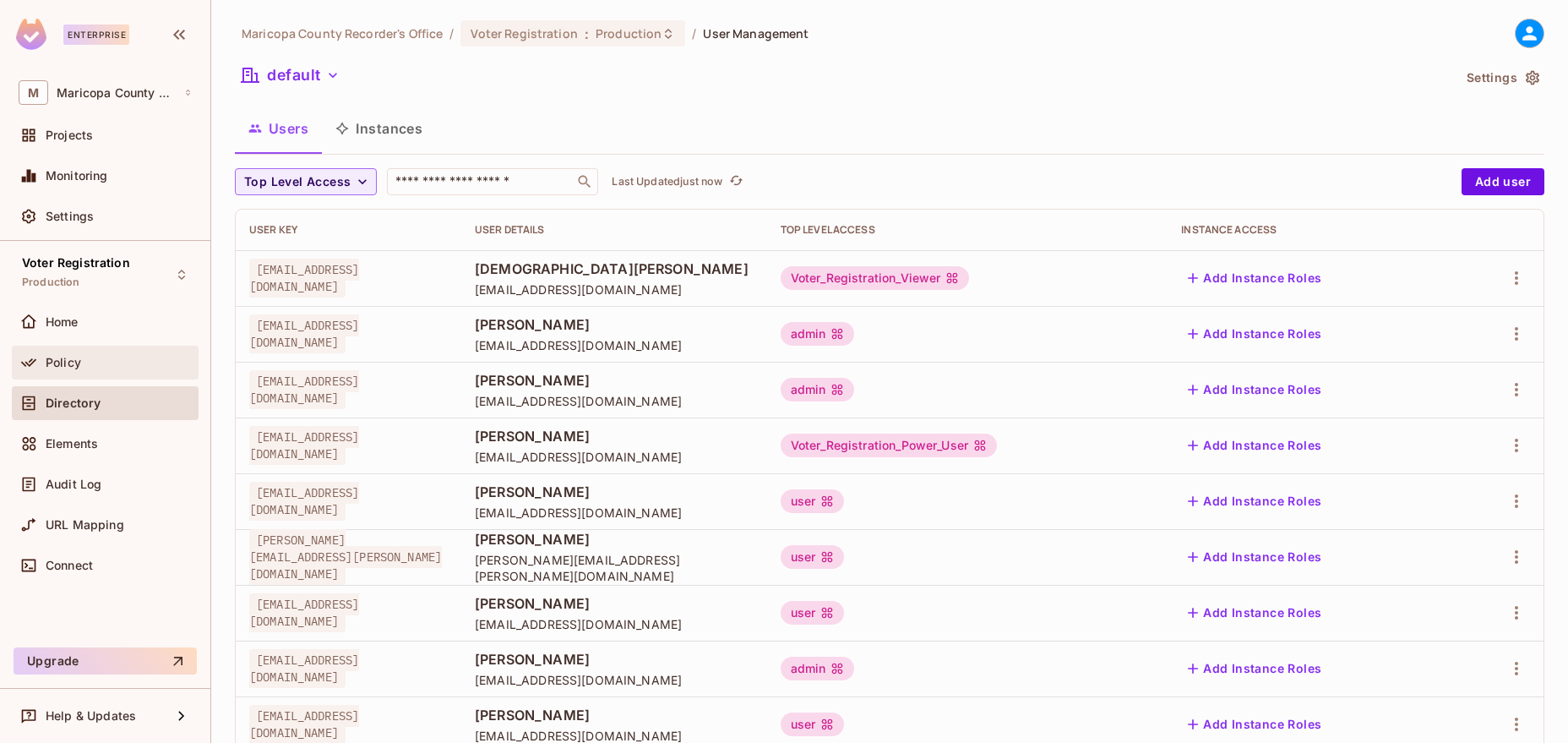
click at [60, 368] on span "Policy" at bounding box center [63, 362] width 35 height 14
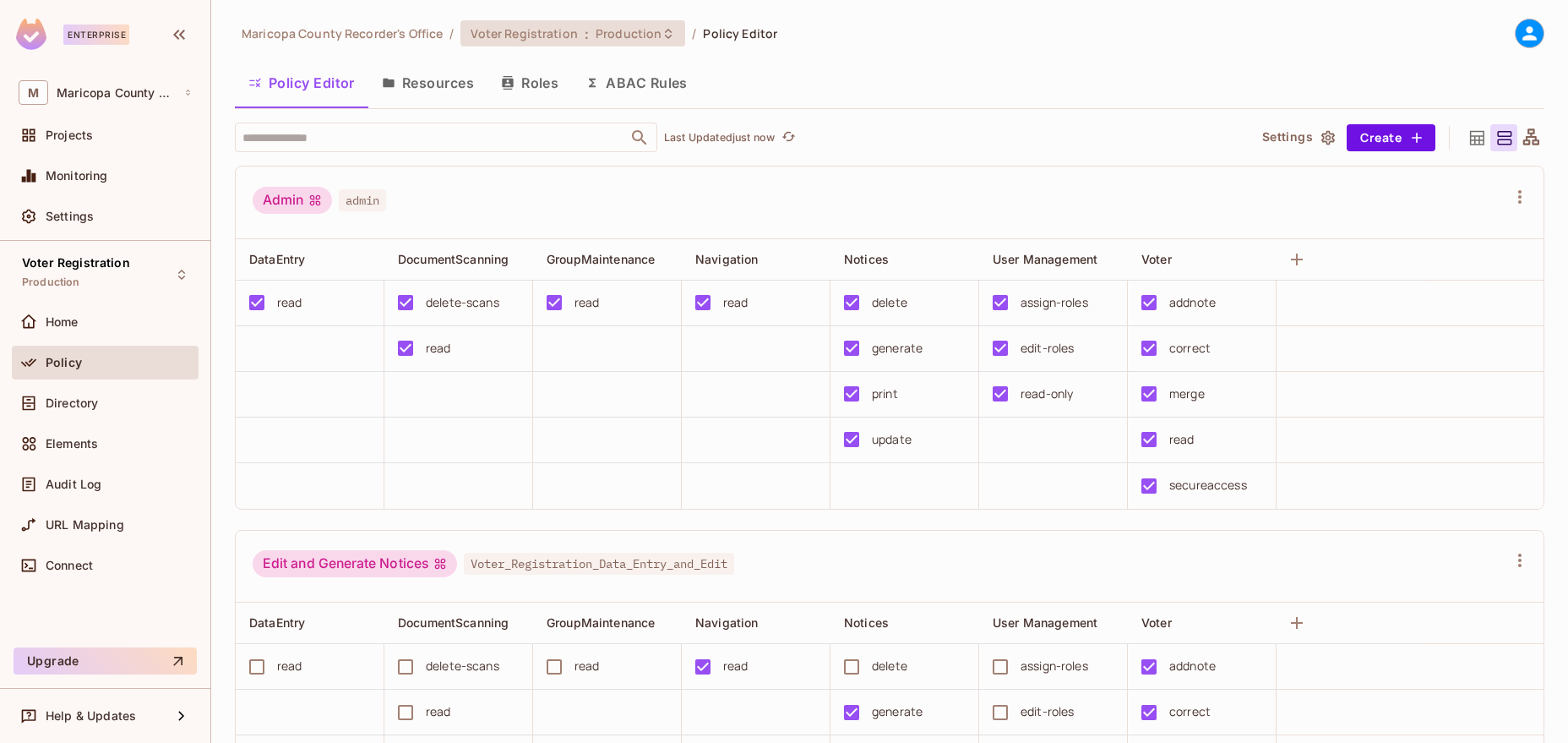
click at [630, 37] on span "Production" at bounding box center [629, 33] width 66 height 16
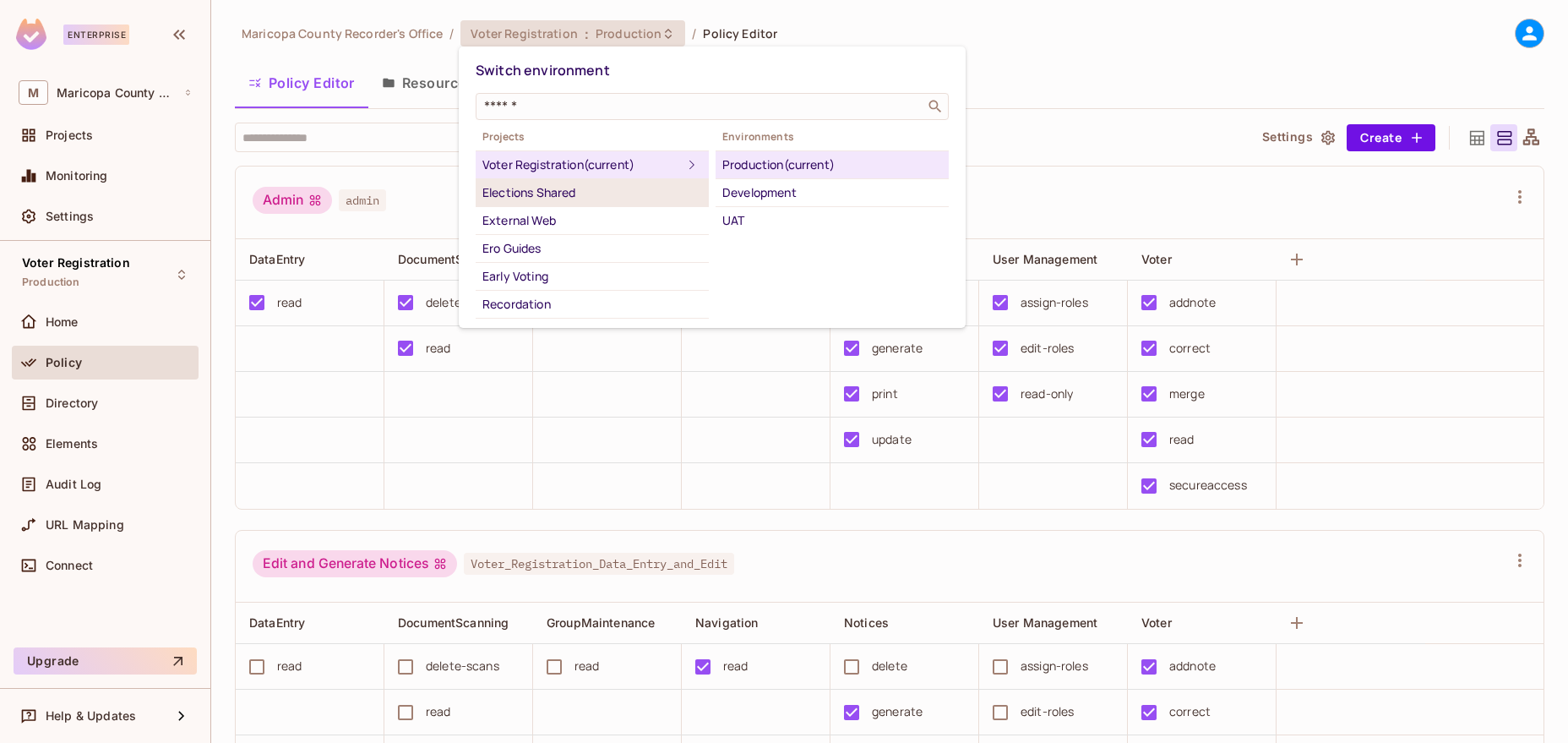
click at [572, 182] on div "Elections Shared" at bounding box center [592, 192] width 220 height 20
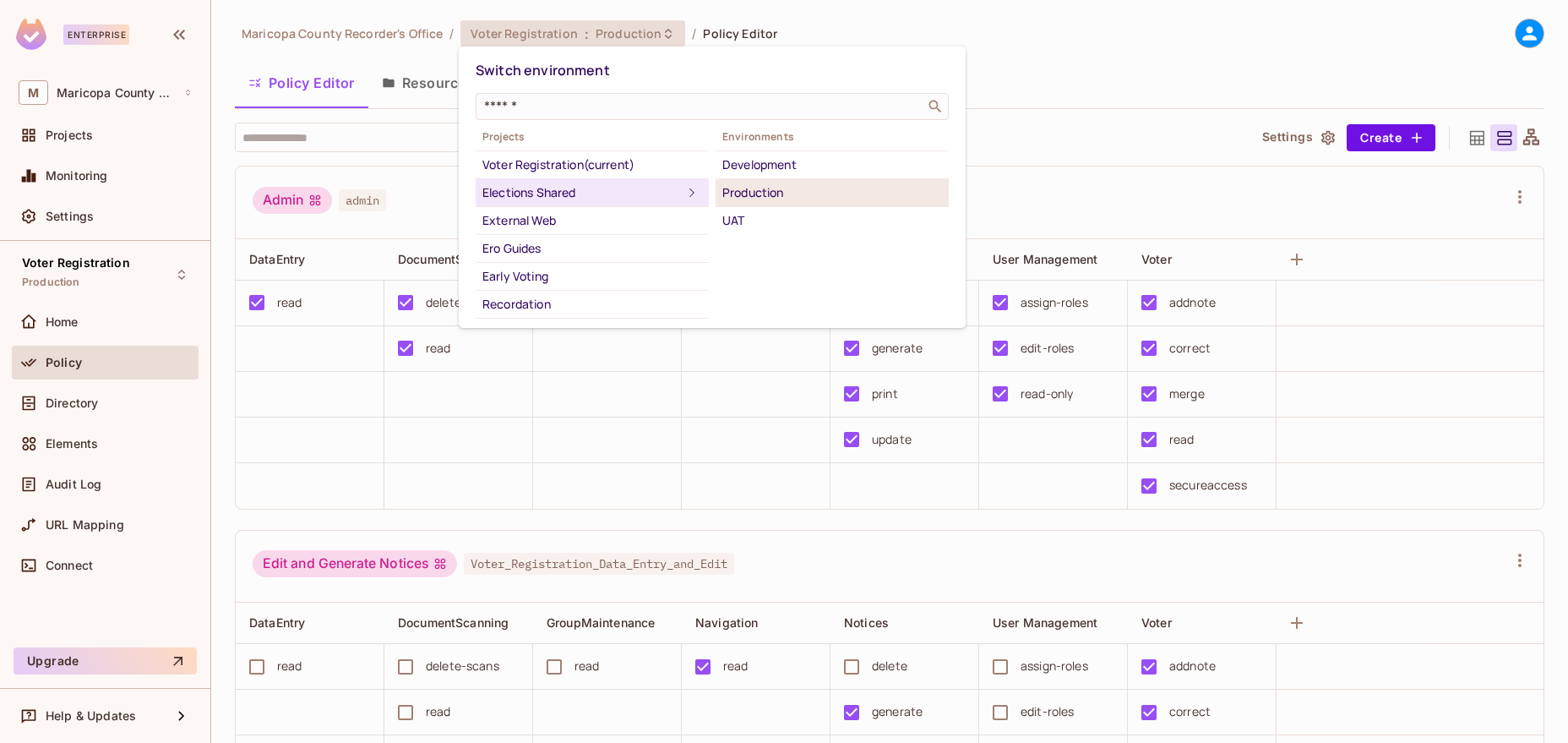
click at [765, 185] on div "Production" at bounding box center [833, 192] width 220 height 20
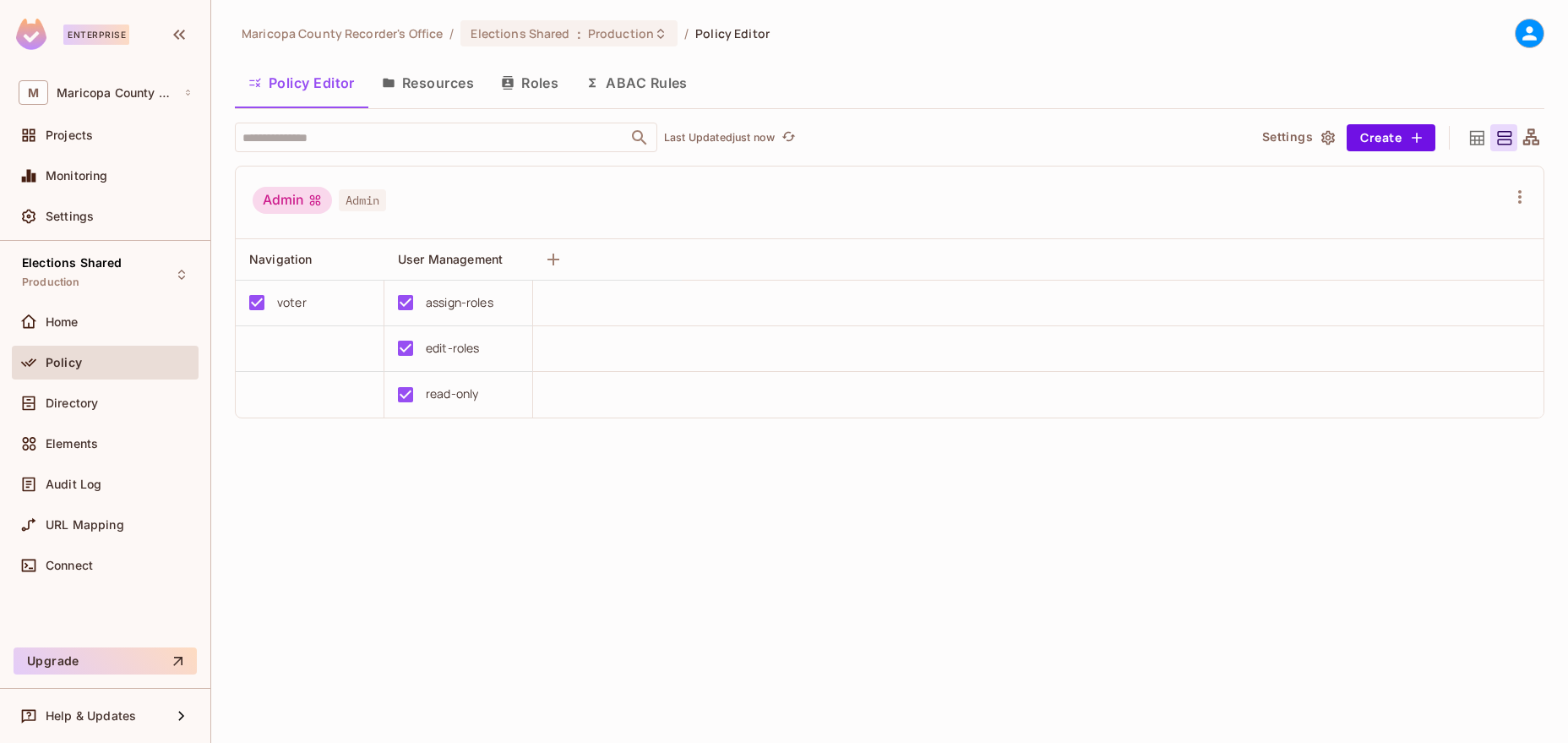
click at [1165, 615] on div "Maricopa County Recorder's Office / Elections Shared : Production / Policy Edit…" at bounding box center [889, 371] width 1357 height 743
click at [978, 560] on div "Maricopa County Recorder's Office / Elections Shared : Production / Policy Edit…" at bounding box center [889, 371] width 1357 height 743
click at [840, 598] on div "Maricopa County Recorder's Office / Elections Shared : Production / Policy Edit…" at bounding box center [889, 371] width 1357 height 743
